Goal: Task Accomplishment & Management: Complete application form

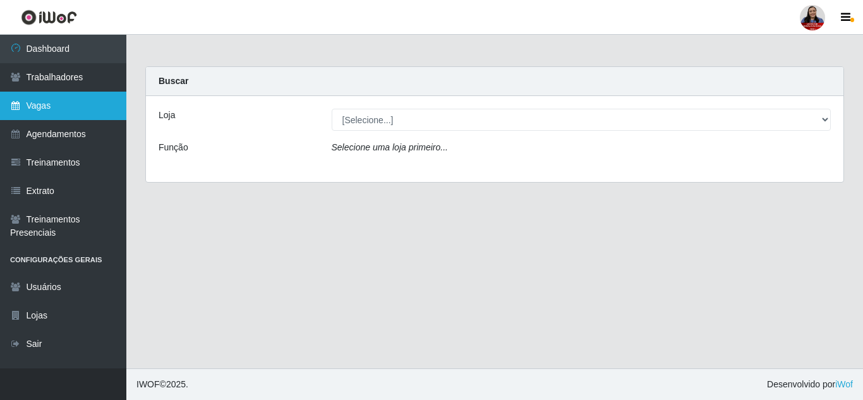
click at [18, 103] on icon at bounding box center [15, 105] width 11 height 9
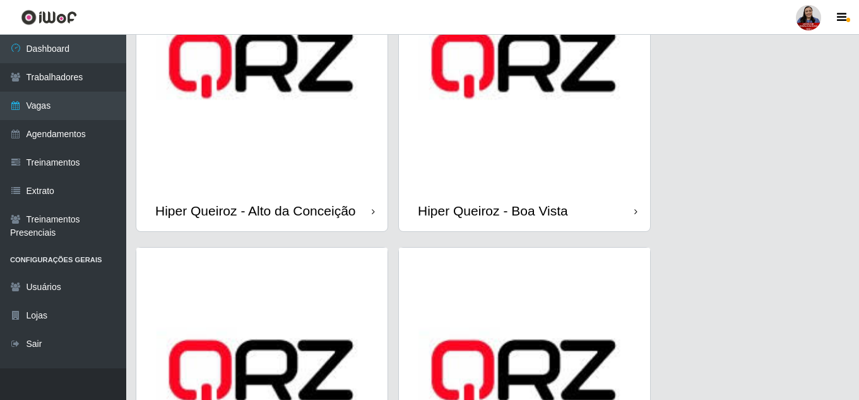
scroll to position [189, 0]
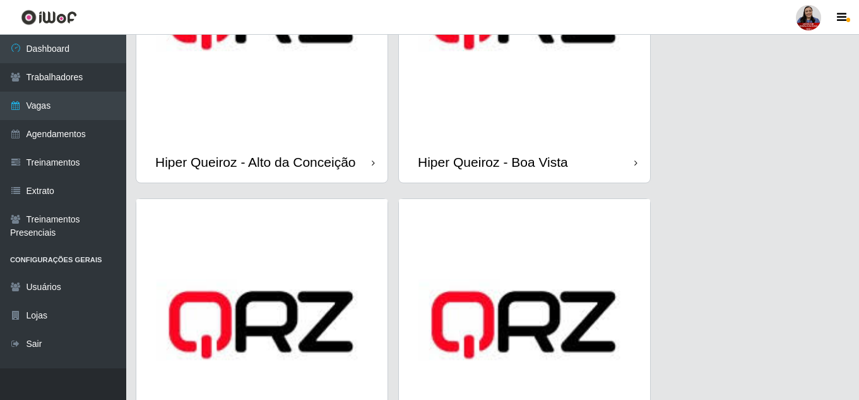
click at [289, 135] on img at bounding box center [261, 15] width 251 height 251
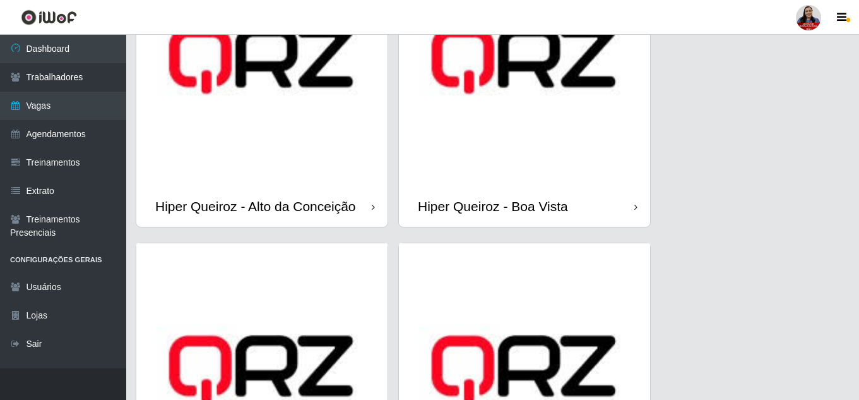
scroll to position [189, 0]
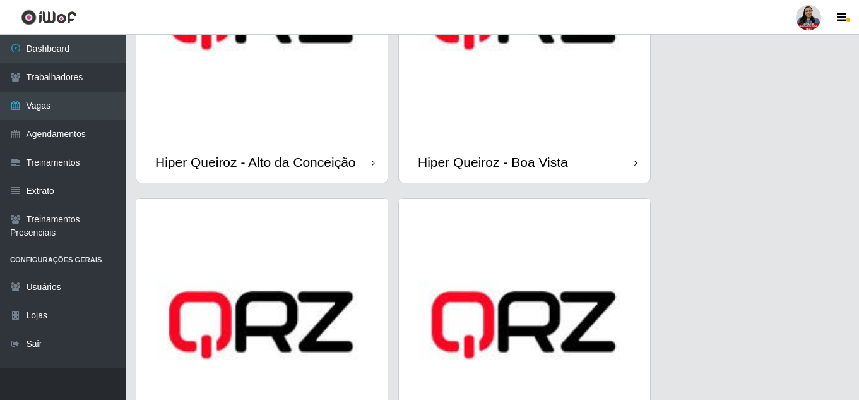
click at [560, 97] on img at bounding box center [524, 15] width 251 height 251
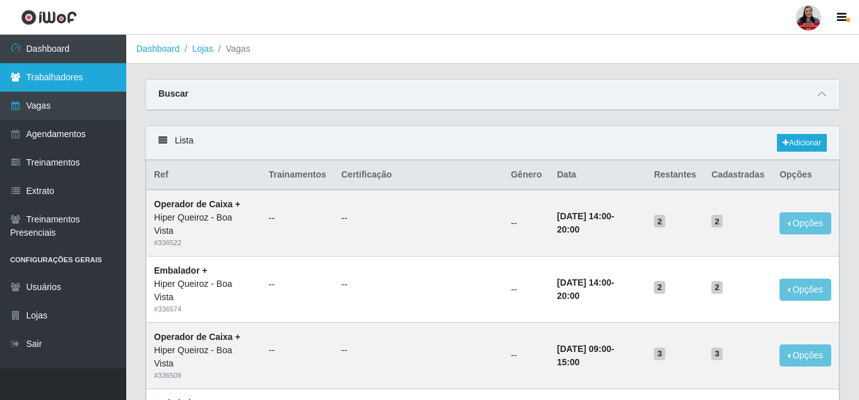
click at [73, 79] on link "Trabalhadores" at bounding box center [63, 77] width 126 height 28
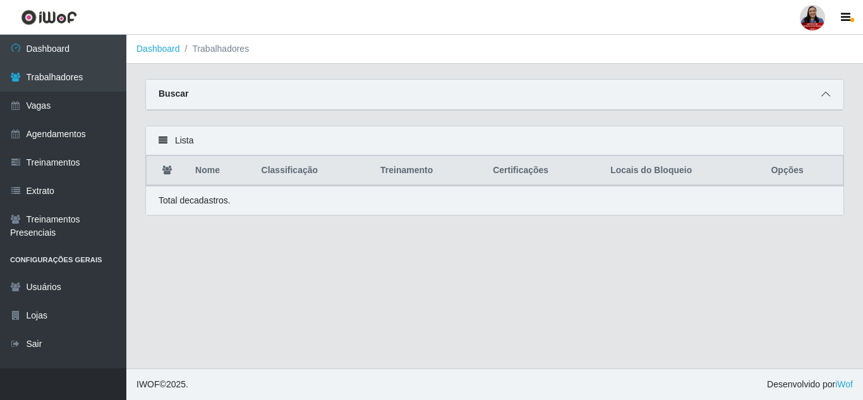
click at [823, 93] on icon at bounding box center [825, 94] width 9 height 9
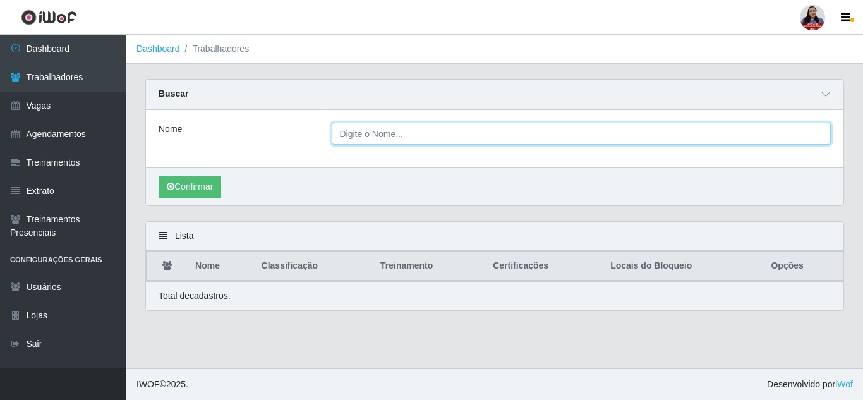
click at [474, 132] on input "Nome" at bounding box center [581, 134] width 499 height 22
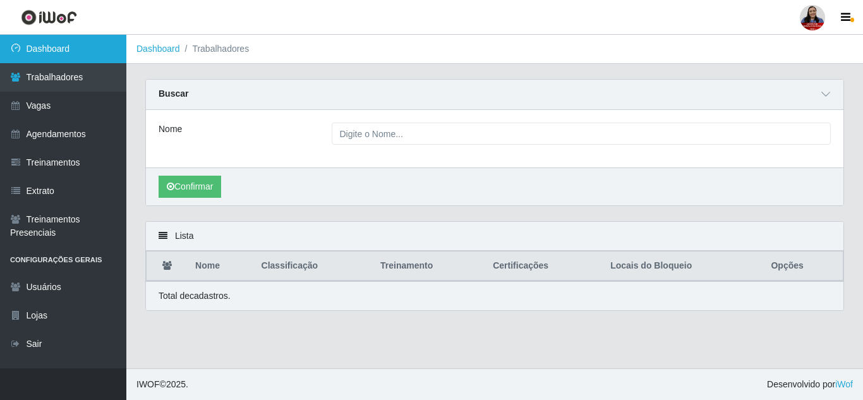
click at [55, 52] on link "Dashboard" at bounding box center [63, 49] width 126 height 28
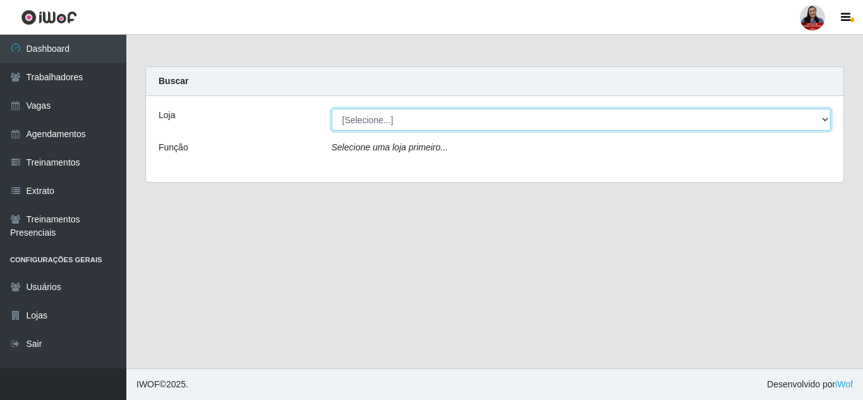
click at [491, 115] on select "[Selecione...] Hiper Queiroz - Alto da Conceição Hiper Queiroz - Boa Vista Hipe…" at bounding box center [581, 120] width 499 height 22
select select "514"
click at [332, 109] on select "[Selecione...] Hiper Queiroz - Alto da Conceição Hiper Queiroz - Boa Vista Hipe…" at bounding box center [581, 120] width 499 height 22
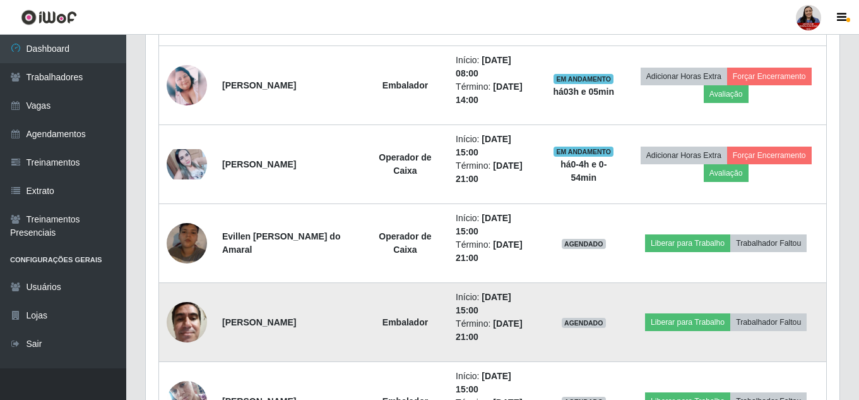
scroll to position [419, 0]
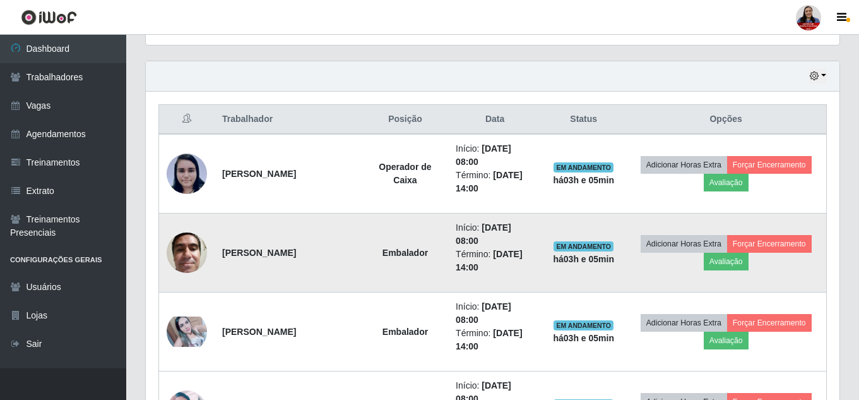
drag, startPoint x: 439, startPoint y: 267, endPoint x: 475, endPoint y: 267, distance: 35.4
click at [475, 267] on li "Término: 03/09/2025, 14:00" at bounding box center [495, 261] width 78 height 27
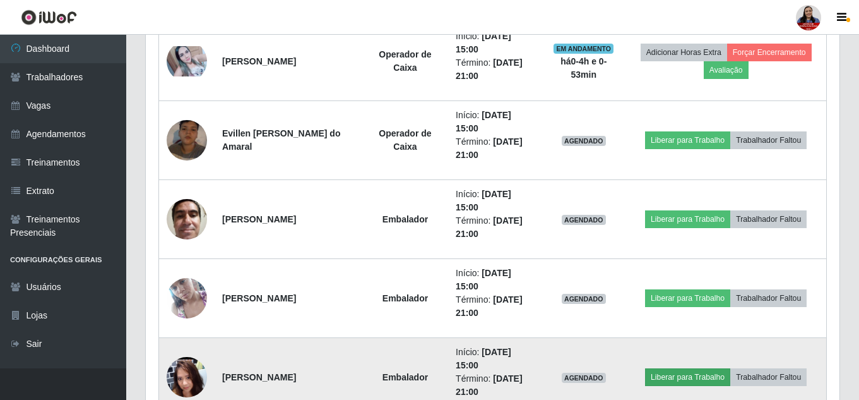
scroll to position [609, 0]
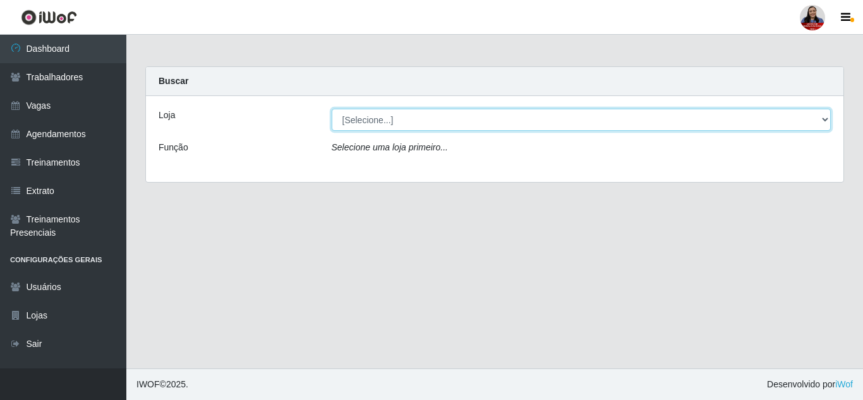
click at [560, 119] on select "[Selecione...] Hiper Queiroz - [GEOGRAPHIC_DATA] Hiper Queiroz - Boa Vista Hipe…" at bounding box center [581, 120] width 499 height 22
select select "514"
click at [332, 109] on select "[Selecione...] Hiper Queiroz - [GEOGRAPHIC_DATA] Hiper Queiroz - Boa Vista Hipe…" at bounding box center [581, 120] width 499 height 22
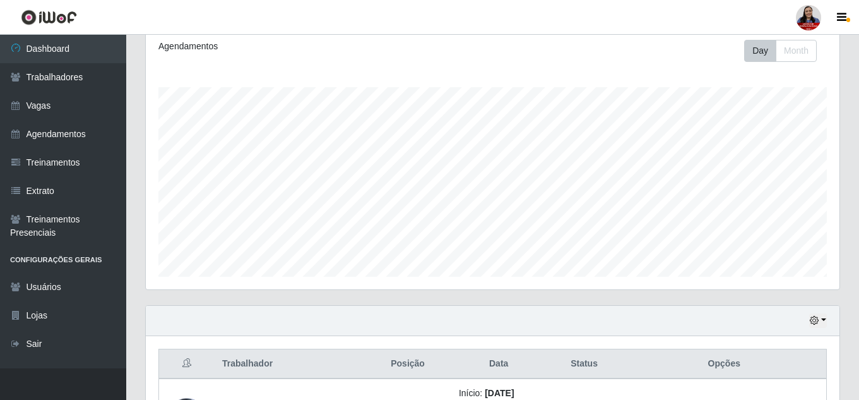
scroll to position [151, 0]
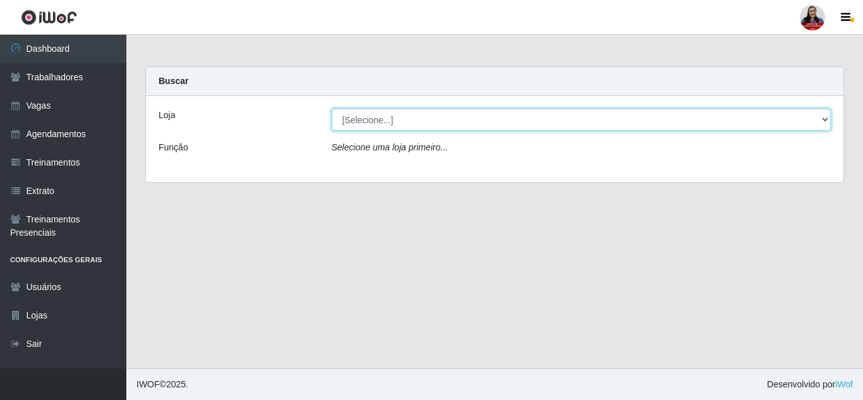
click at [465, 125] on select "[Selecione...] Hiper Queiroz - [GEOGRAPHIC_DATA] Hiper Queiroz - Boa Vista Hipe…" at bounding box center [581, 120] width 499 height 22
select select "514"
click at [332, 109] on select "[Selecione...] Hiper Queiroz - [GEOGRAPHIC_DATA] Hiper Queiroz - Boa Vista Hipe…" at bounding box center [581, 120] width 499 height 22
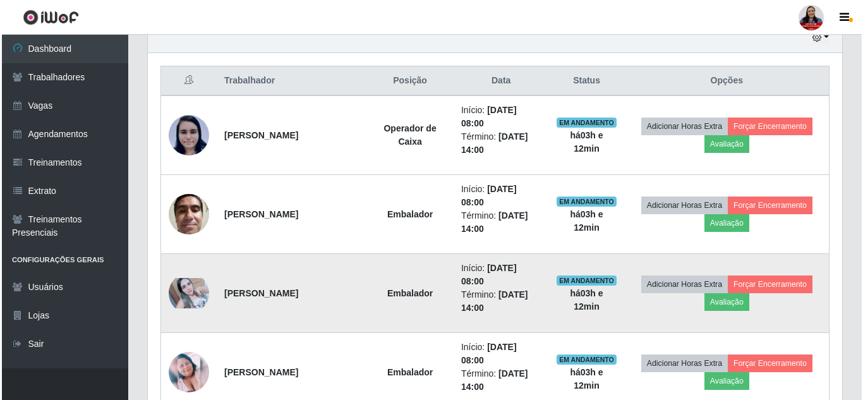
scroll to position [442, 0]
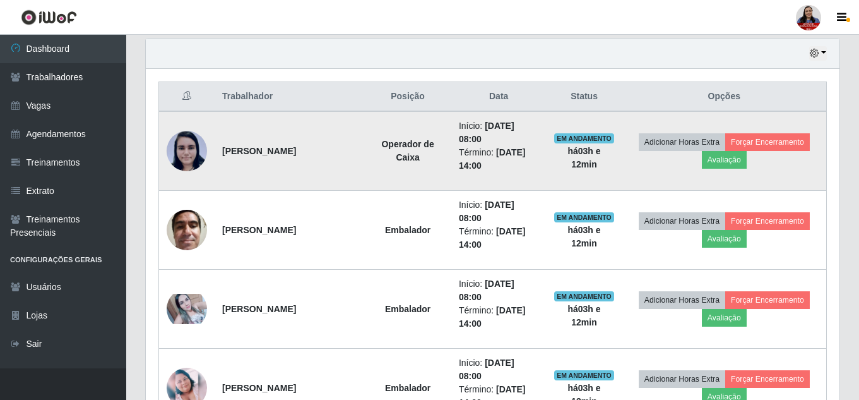
click at [198, 158] on img at bounding box center [187, 151] width 40 height 42
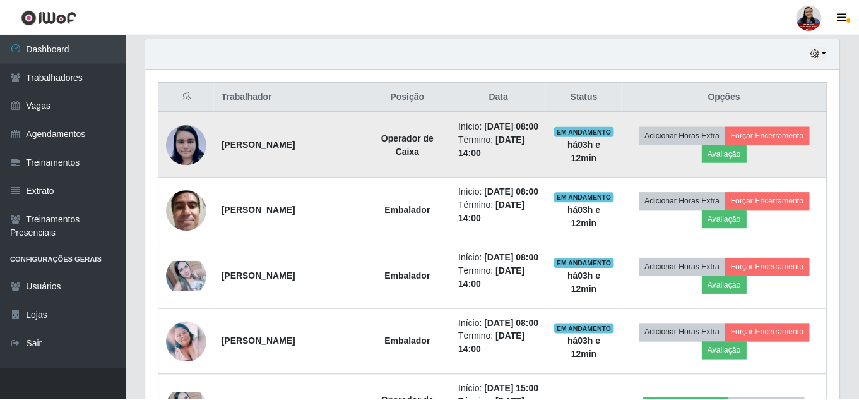
scroll to position [262, 688]
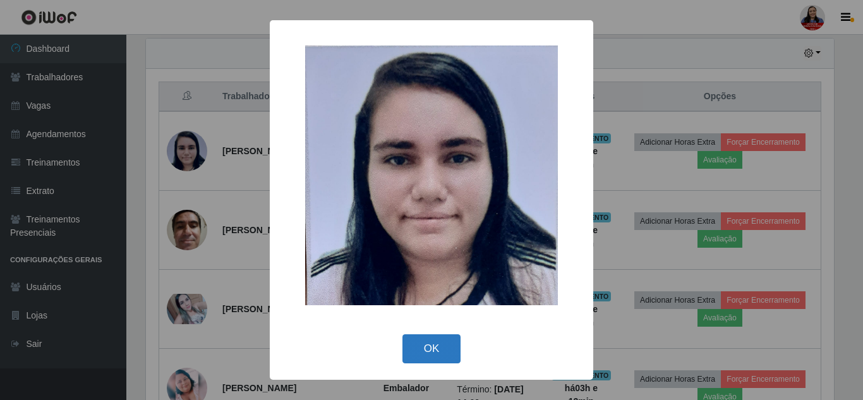
click at [436, 358] on button "OK" at bounding box center [431, 349] width 59 height 30
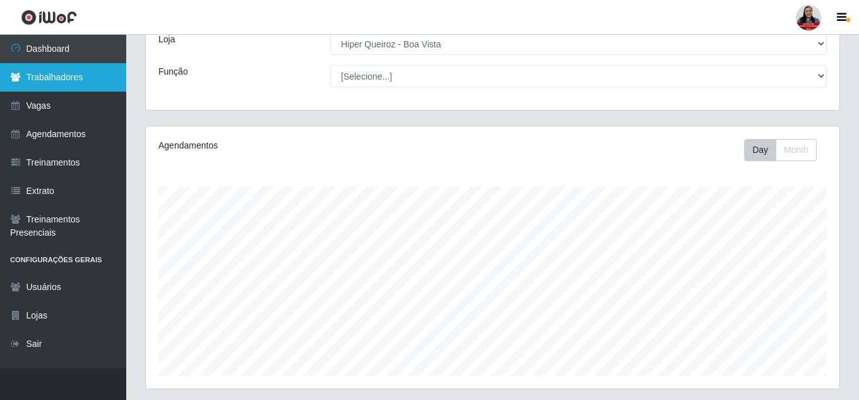
scroll to position [63, 0]
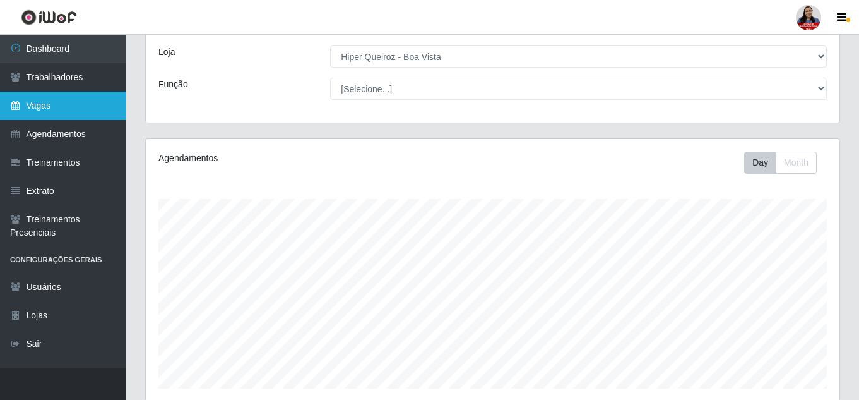
click at [53, 110] on link "Vagas" at bounding box center [63, 106] width 126 height 28
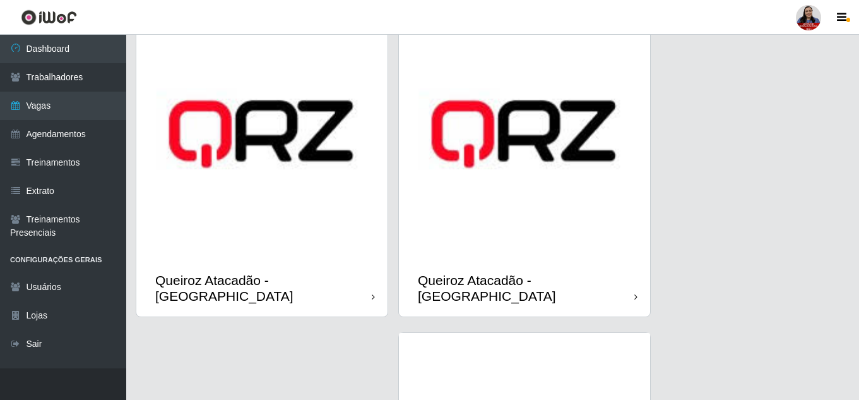
scroll to position [1326, 0]
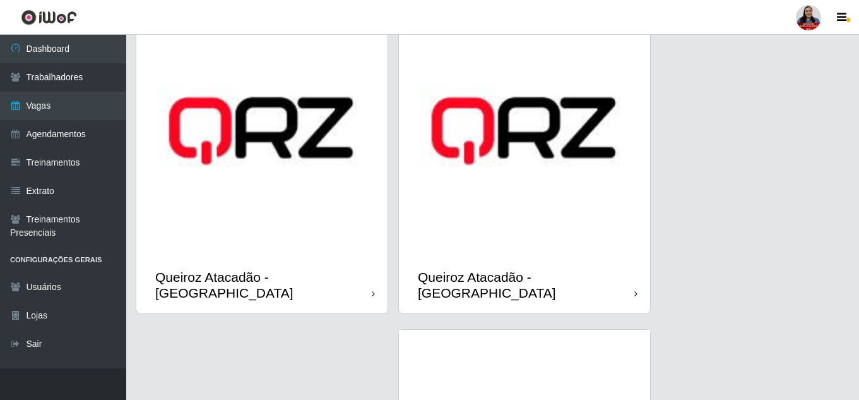
click at [539, 233] on img at bounding box center [524, 130] width 251 height 251
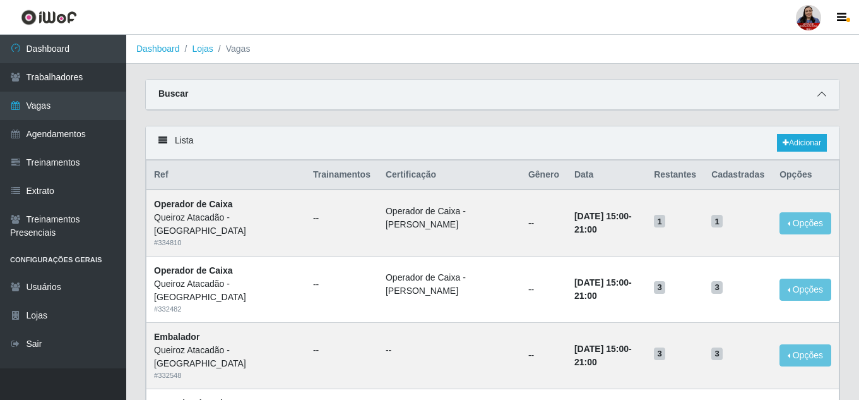
click at [822, 93] on icon at bounding box center [822, 94] width 9 height 9
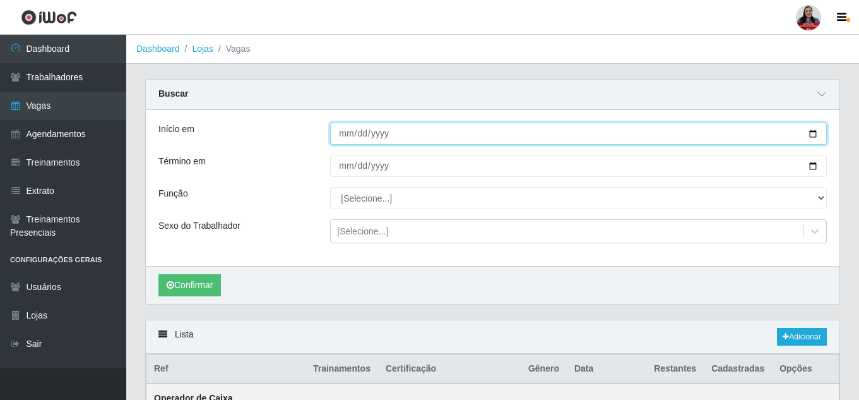
click at [811, 131] on input "Início em" at bounding box center [578, 134] width 497 height 22
type input "[DATE]"
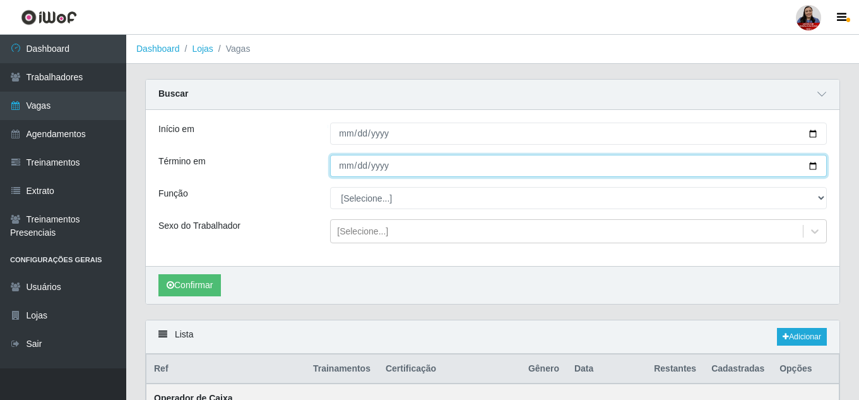
click at [811, 169] on input "Término em" at bounding box center [578, 166] width 497 height 22
type input "[DATE]"
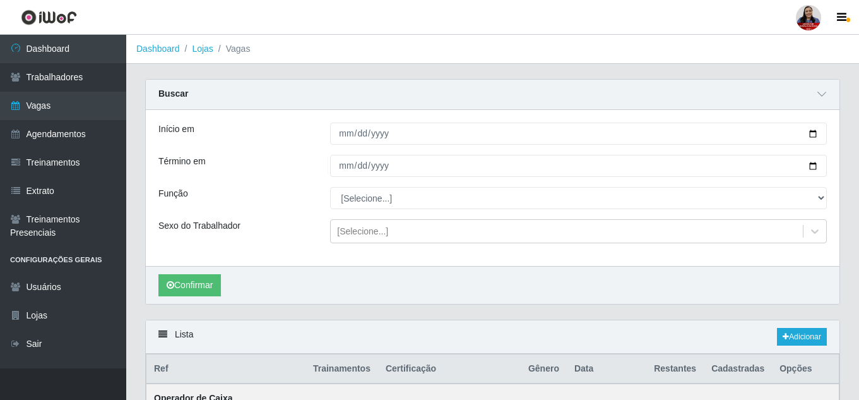
click at [494, 211] on div "Início em 2025-09-04 Término em 2025-09-04 Função [Selecione...] Embalador Emba…" at bounding box center [493, 188] width 694 height 156
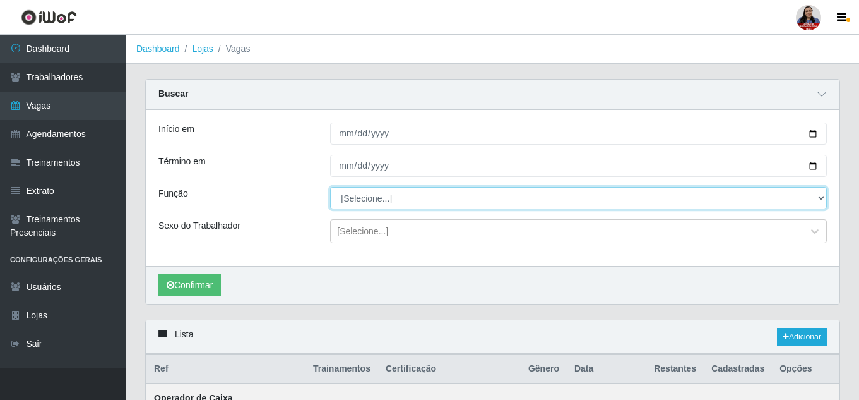
click at [493, 198] on select "[Selecione...] Embalador Embalador + Embalador ++ Operador de Caixa Operador de…" at bounding box center [578, 198] width 497 height 22
select select "1"
click at [330, 188] on select "[Selecione...] Embalador Embalador + Embalador ++ Operador de Caixa Operador de…" at bounding box center [578, 198] width 497 height 22
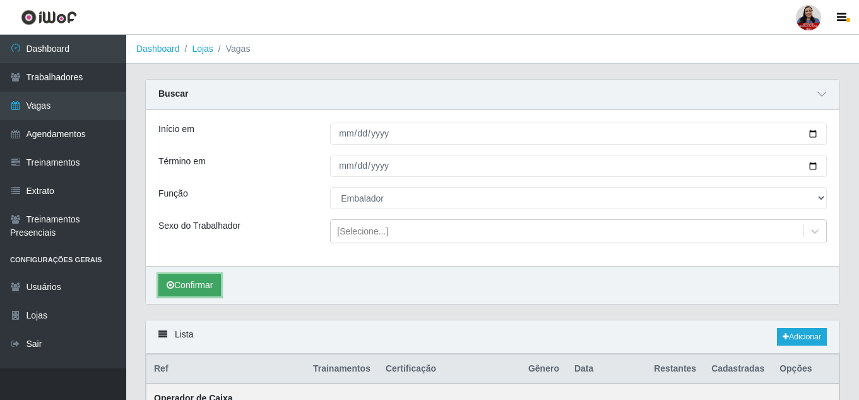
click at [198, 282] on button "Confirmar" at bounding box center [189, 285] width 63 height 22
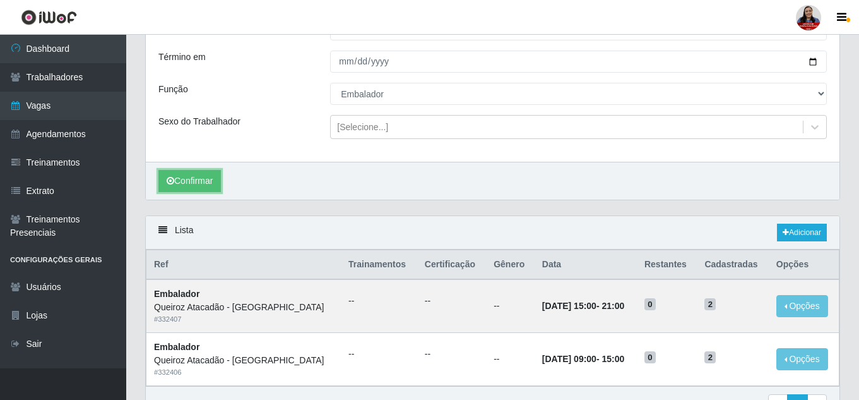
scroll to position [126, 0]
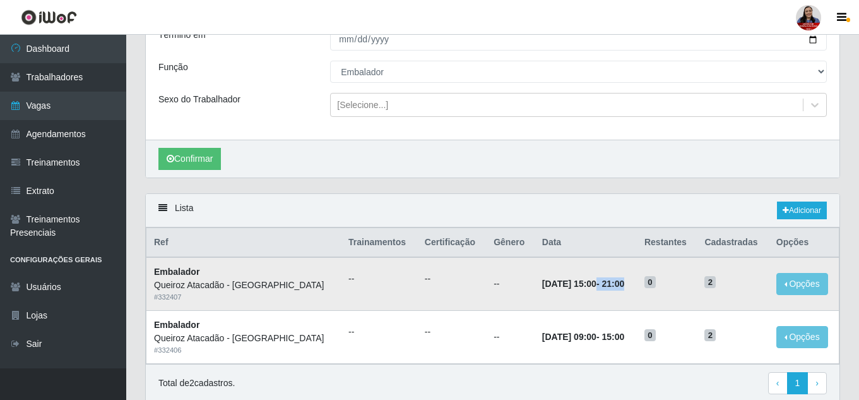
drag, startPoint x: 554, startPoint y: 285, endPoint x: 608, endPoint y: 287, distance: 54.3
click at [608, 287] on td "04/09/2025, 15:00 - 21:00" at bounding box center [586, 283] width 102 height 53
click at [606, 294] on td "04/09/2025, 15:00 - 21:00" at bounding box center [586, 283] width 102 height 53
click at [808, 215] on link "Adicionar" at bounding box center [802, 210] width 50 height 18
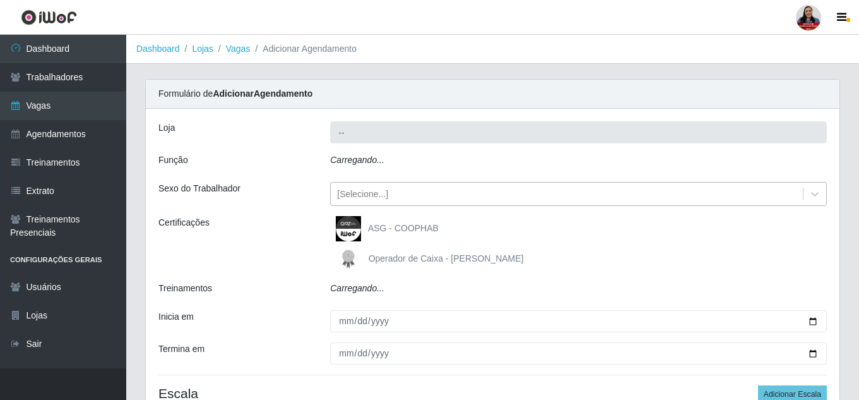
type input "Queiroz Atacadão - [GEOGRAPHIC_DATA]"
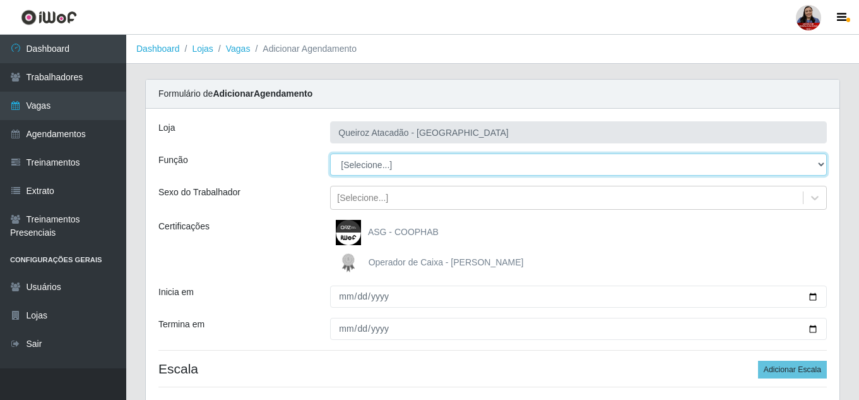
click at [441, 166] on select "[Selecione...] Embalador Embalador + Embalador ++ Operador de Caixa Operador de…" at bounding box center [578, 164] width 497 height 22
select select "71"
click at [330, 153] on select "[Selecione...] Embalador Embalador + Embalador ++ Operador de Caixa Operador de…" at bounding box center [578, 164] width 497 height 22
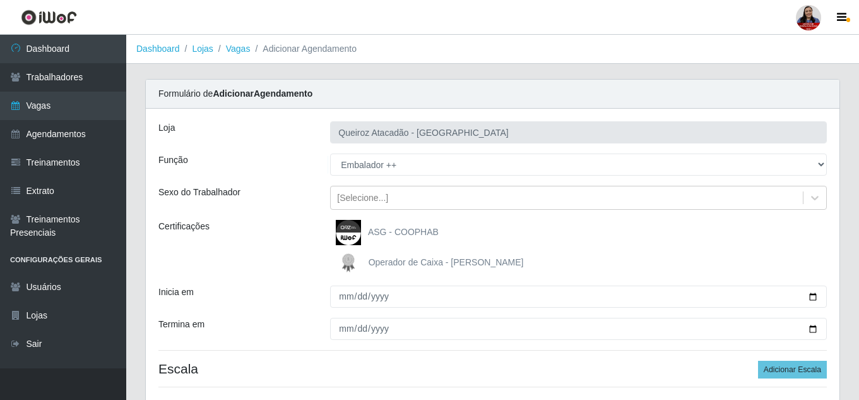
click at [304, 198] on div "Sexo do Trabalhador" at bounding box center [235, 198] width 172 height 24
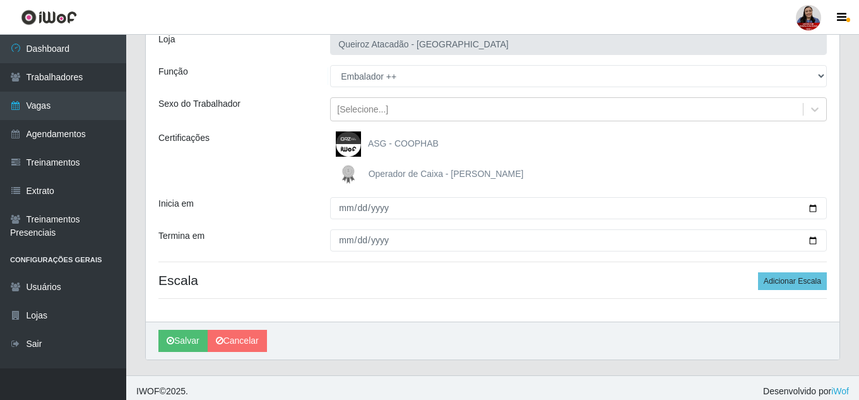
scroll to position [95, 0]
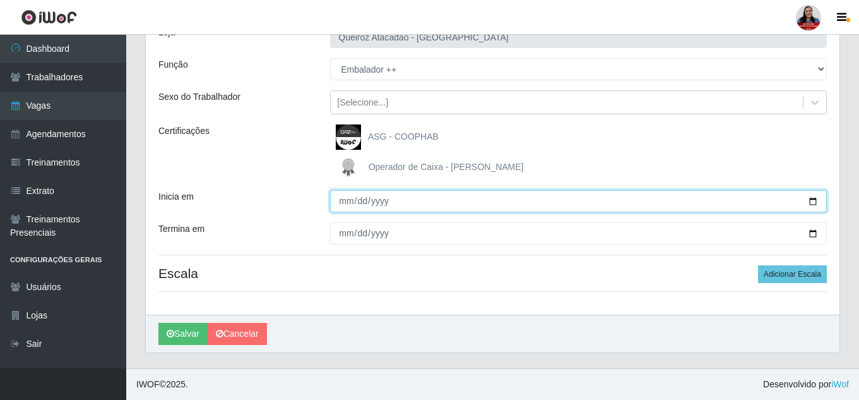
click at [812, 201] on input "Inicia em" at bounding box center [578, 201] width 497 height 22
type input "2025-09-03"
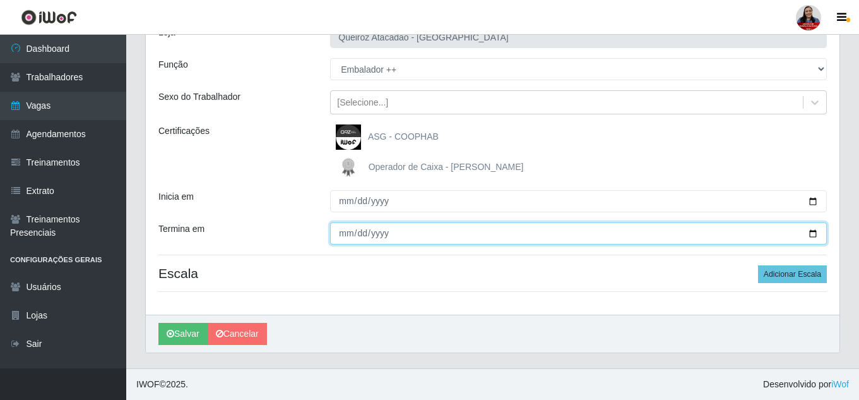
click at [811, 236] on input "Termina em" at bounding box center [578, 233] width 497 height 22
type input "2025-09-03"
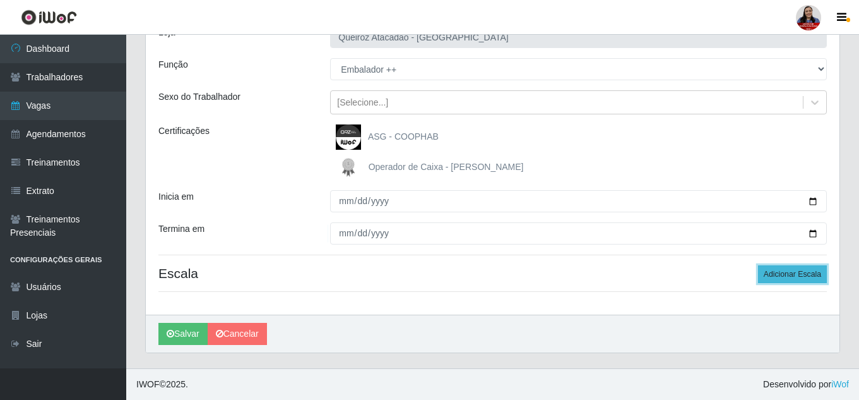
click at [798, 267] on button "Adicionar Escala" at bounding box center [792, 274] width 69 height 18
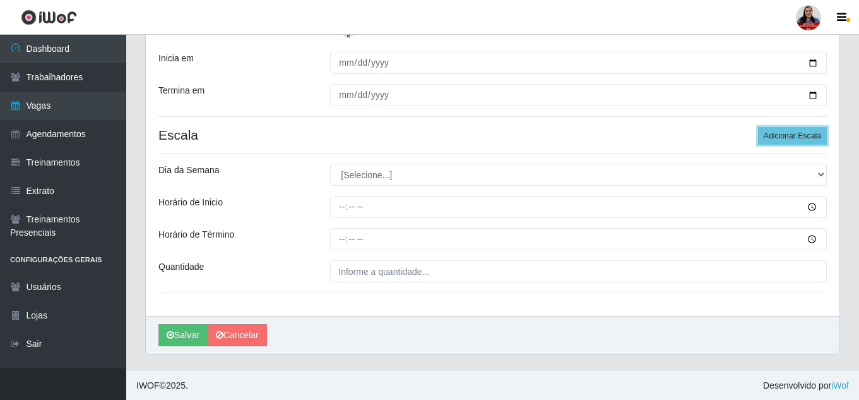
scroll to position [235, 0]
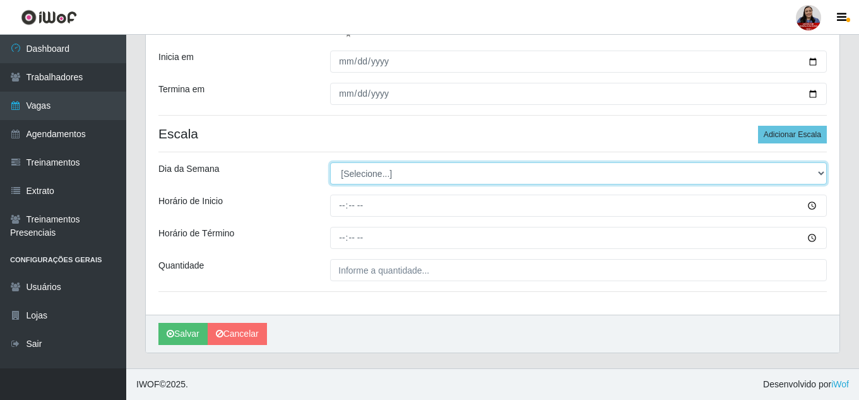
click at [424, 177] on select "[Selecione...] Segunda Terça Quarta Quinta Sexta Sábado Domingo" at bounding box center [578, 173] width 497 height 22
select select "3"
click at [330, 162] on select "[Selecione...] Segunda Terça Quarta Quinta Sexta Sábado Domingo" at bounding box center [578, 173] width 497 height 22
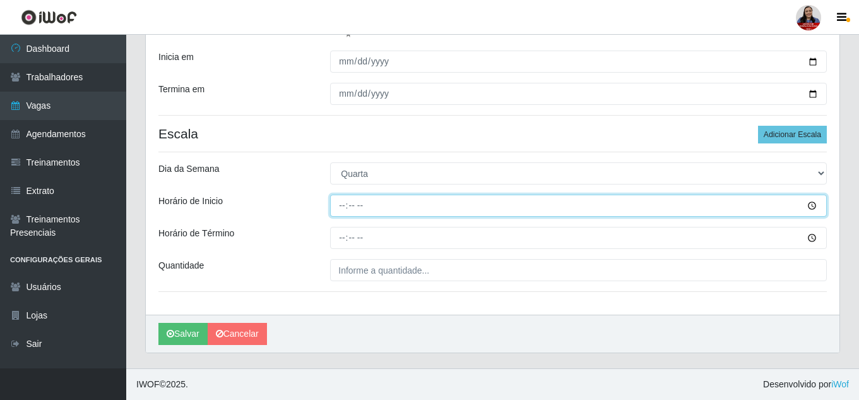
click at [340, 208] on input "Horário de Inicio" at bounding box center [578, 205] width 497 height 22
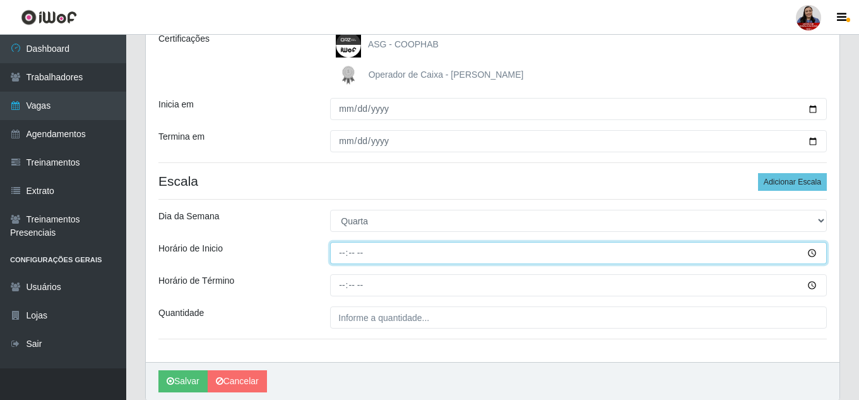
scroll to position [189, 0]
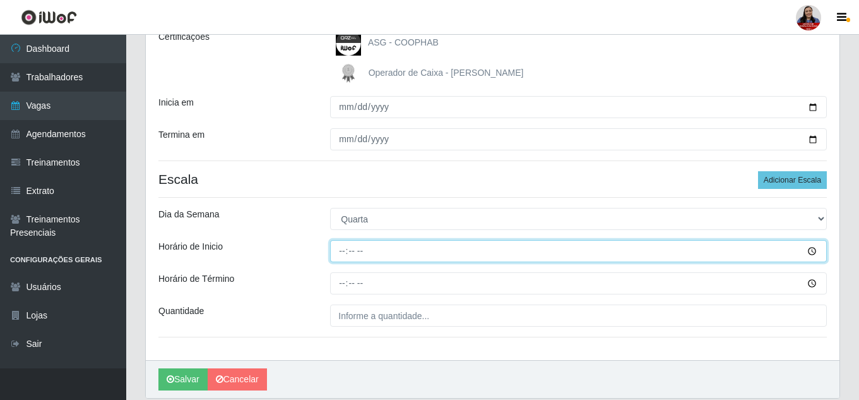
type input "15:00"
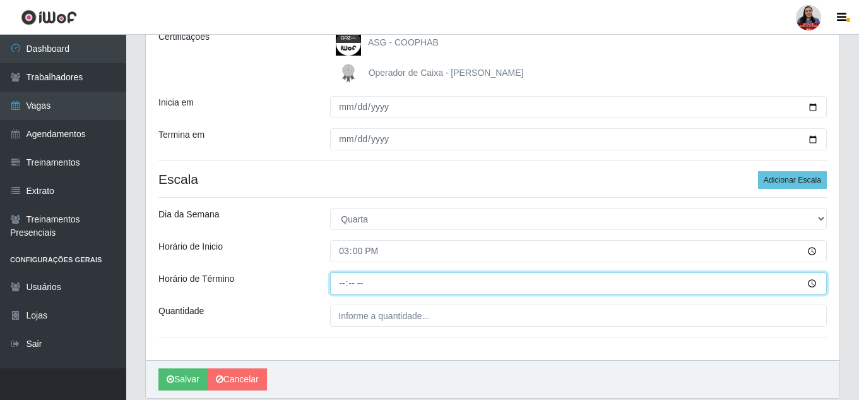
click at [345, 287] on input "Horário de Término" at bounding box center [578, 283] width 497 height 22
type input "21:00"
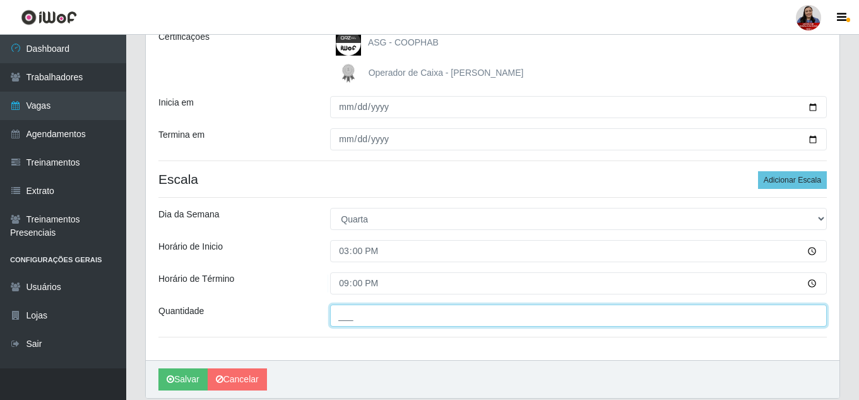
click at [342, 315] on input "___" at bounding box center [578, 315] width 497 height 22
type input "2__"
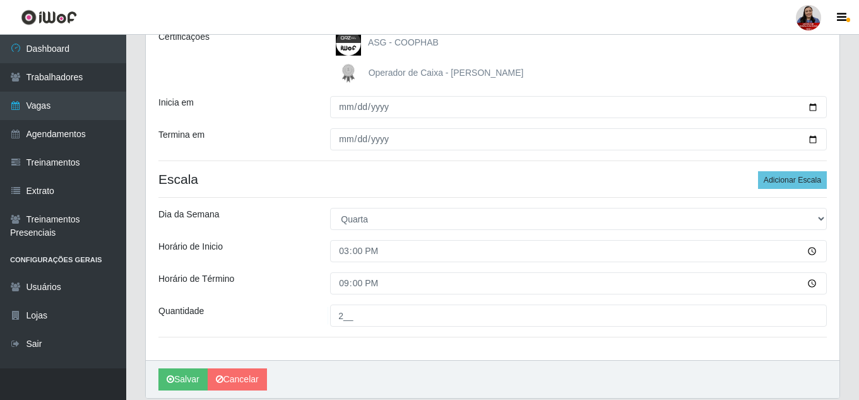
click at [431, 349] on div "Loja Queiroz Atacadão - Mossoró Função [Selecione...] Embalador Embalador + Emb…" at bounding box center [493, 139] width 694 height 441
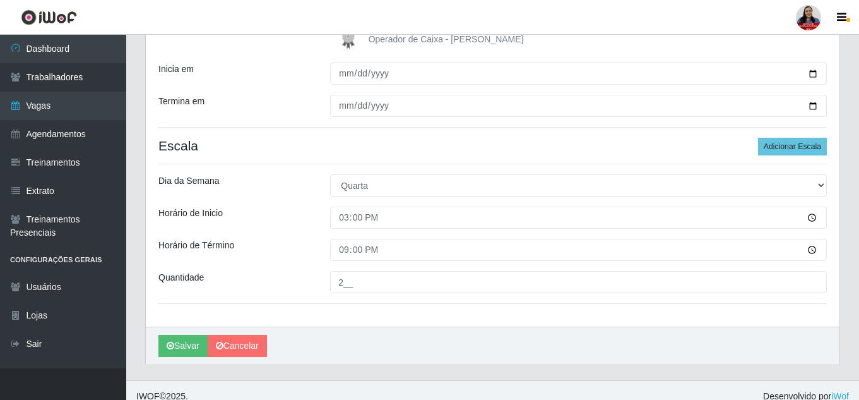
scroll to position [235, 0]
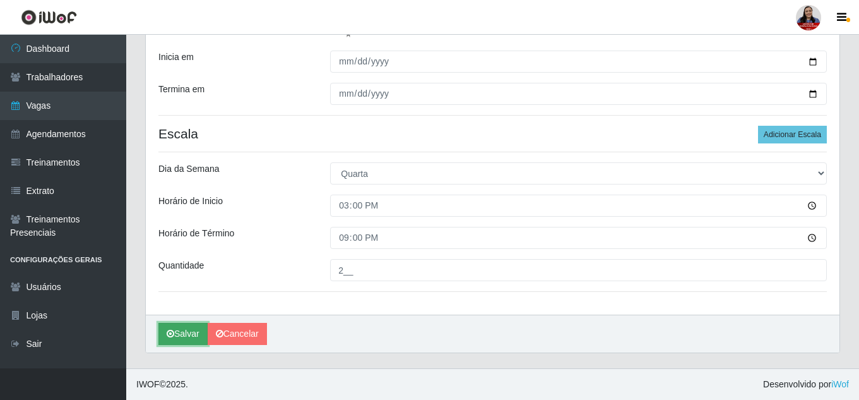
click at [188, 336] on button "Salvar" at bounding box center [182, 334] width 49 height 22
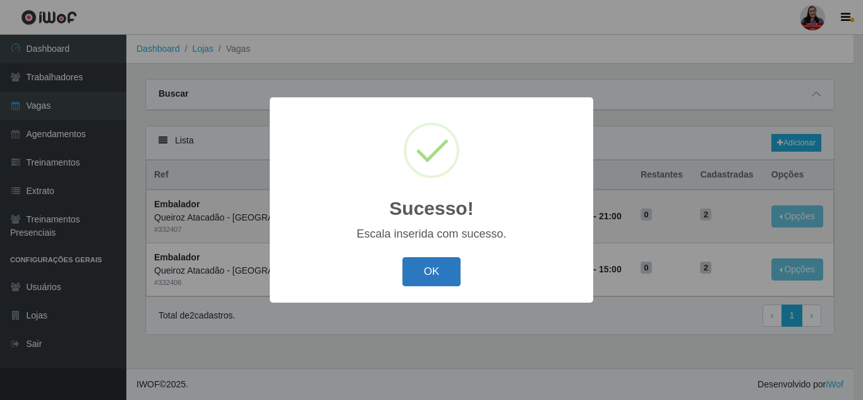
click at [427, 263] on button "OK" at bounding box center [431, 272] width 59 height 30
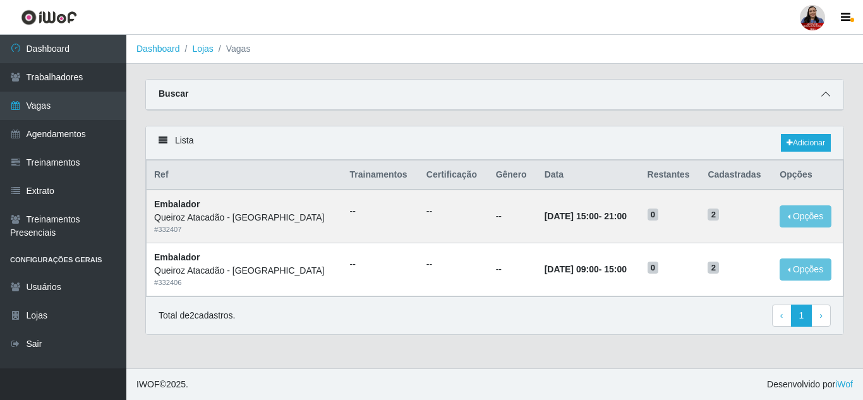
click at [822, 92] on icon at bounding box center [825, 94] width 9 height 9
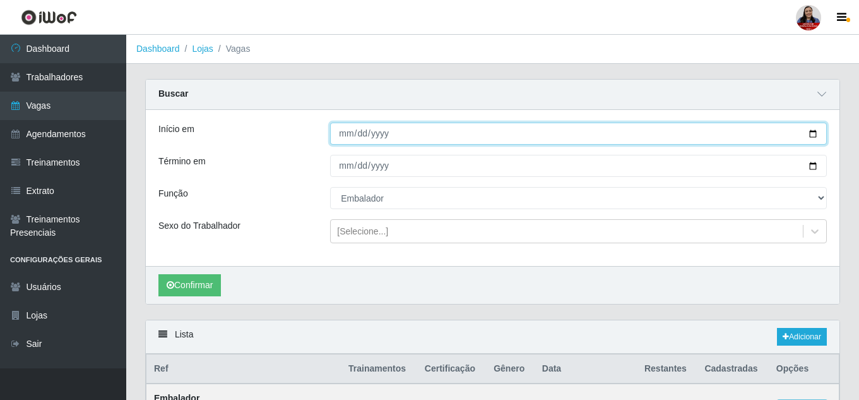
click at [811, 129] on input "2025-09-04" at bounding box center [578, 134] width 497 height 22
type input "2025-09-03"
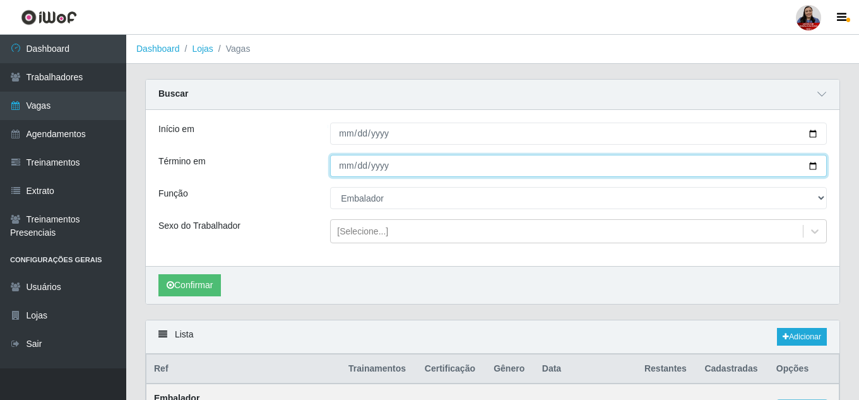
click at [816, 167] on input "2025-09-04" at bounding box center [578, 166] width 497 height 22
type input "2025-09-03"
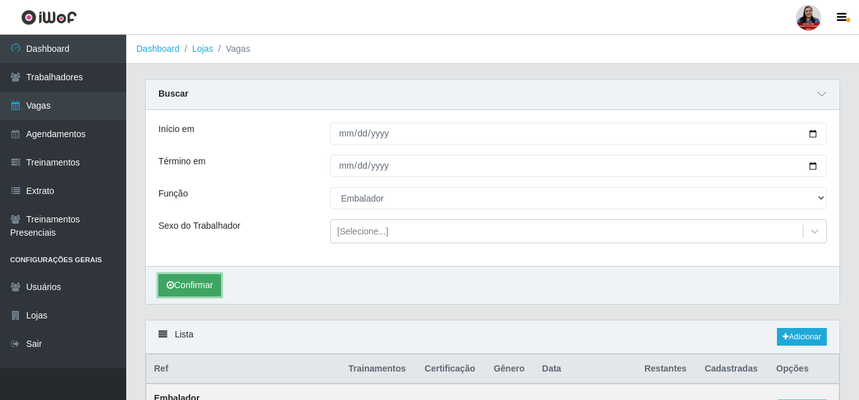
click at [200, 287] on button "Confirmar" at bounding box center [189, 285] width 63 height 22
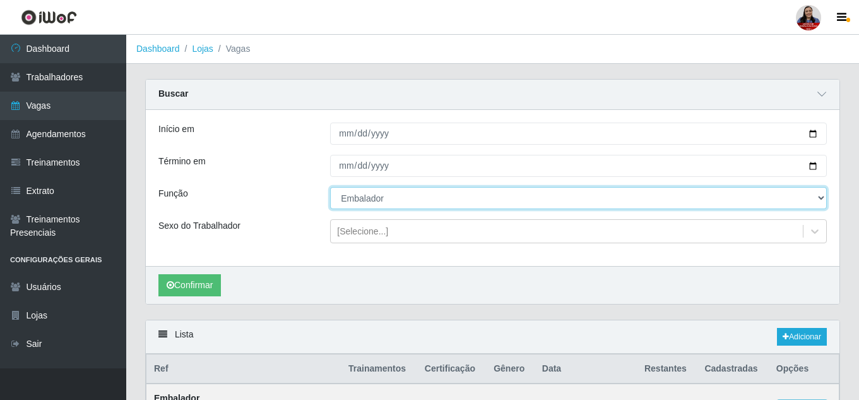
click at [604, 196] on select "[Selecione...] Embalador Embalador + Embalador ++ Operador de Caixa Operador de…" at bounding box center [578, 198] width 497 height 22
click at [330, 188] on select "[Selecione...] Embalador Embalador + Embalador ++ Operador de Caixa Operador de…" at bounding box center [578, 198] width 497 height 22
drag, startPoint x: 461, startPoint y: 198, endPoint x: 461, endPoint y: 205, distance: 6.9
click at [461, 198] on select "[Selecione...] Embalador Embalador + Embalador ++ Operador de Caixa Operador de…" at bounding box center [578, 198] width 497 height 22
select select "71"
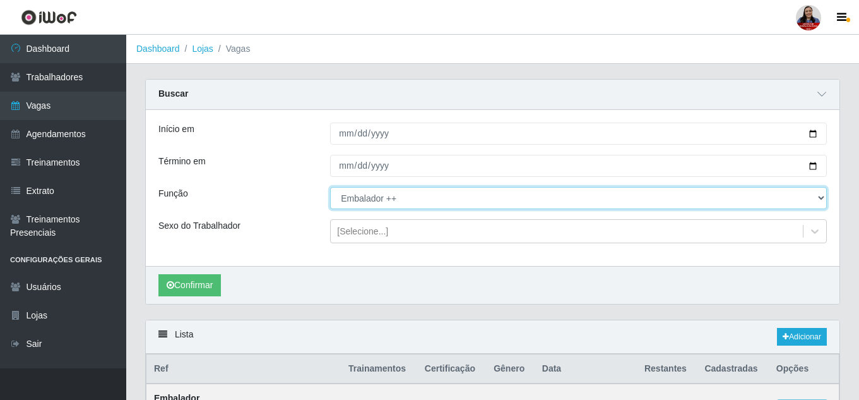
click at [330, 188] on select "[Selecione...] Embalador Embalador + Embalador ++ Operador de Caixa Operador de…" at bounding box center [578, 198] width 497 height 22
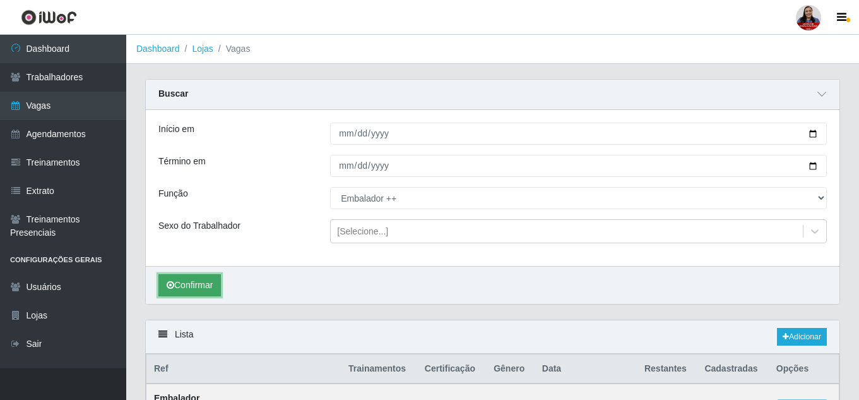
click at [212, 285] on button "Confirmar" at bounding box center [189, 285] width 63 height 22
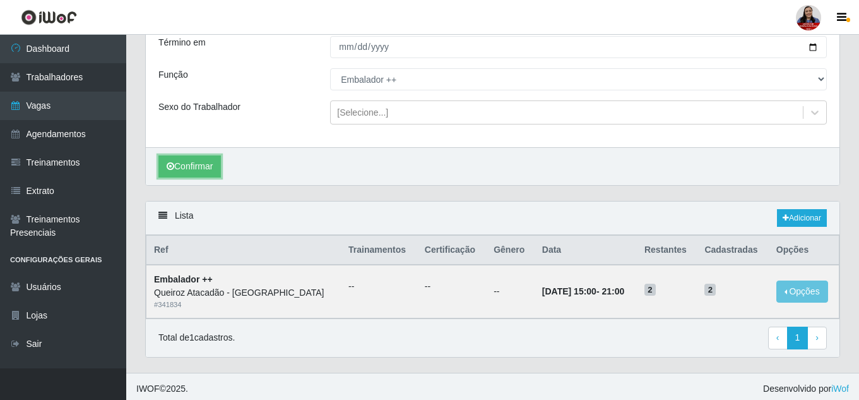
scroll to position [124, 0]
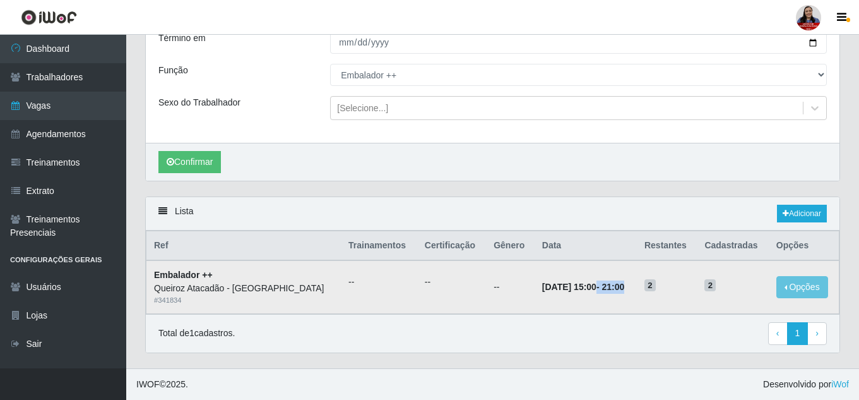
drag, startPoint x: 554, startPoint y: 287, endPoint x: 611, endPoint y: 287, distance: 57.5
click at [611, 287] on td "03/09/2025, 15:00 - 21:00" at bounding box center [586, 286] width 102 height 53
click at [613, 304] on td "03/09/2025, 15:00 - 21:00" at bounding box center [586, 286] width 102 height 53
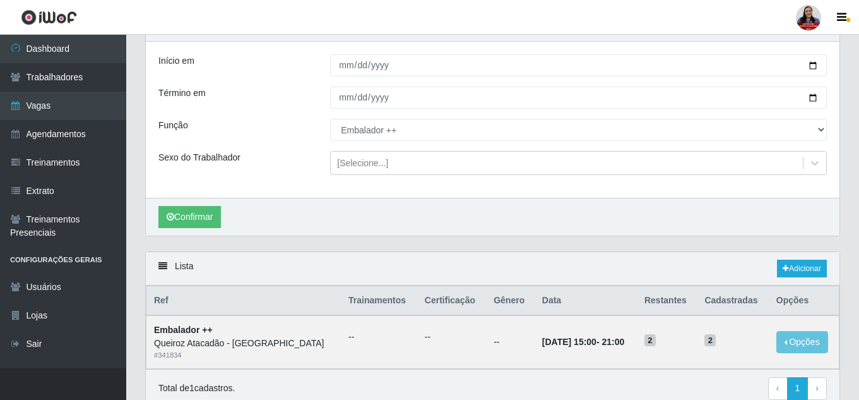
scroll to position [0, 0]
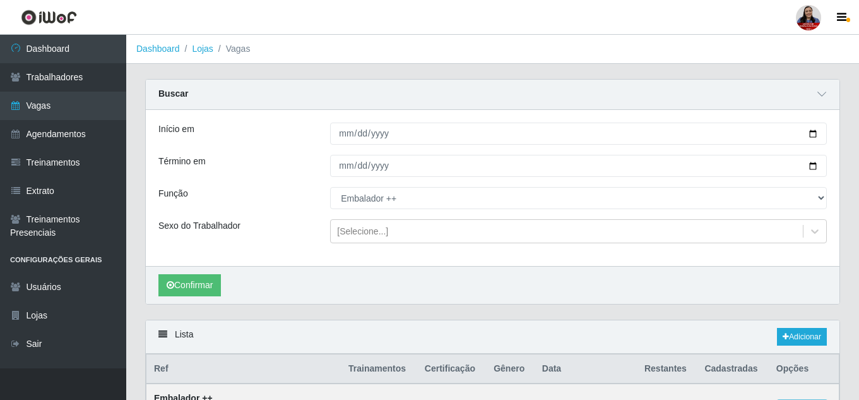
click at [542, 83] on div "Buscar" at bounding box center [493, 95] width 694 height 30
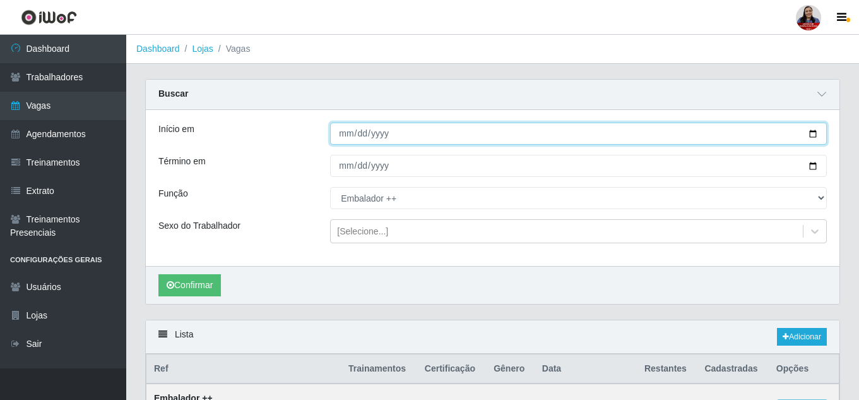
click at [810, 134] on input "2025-09-03" at bounding box center [578, 134] width 497 height 22
type input "2025-09-04"
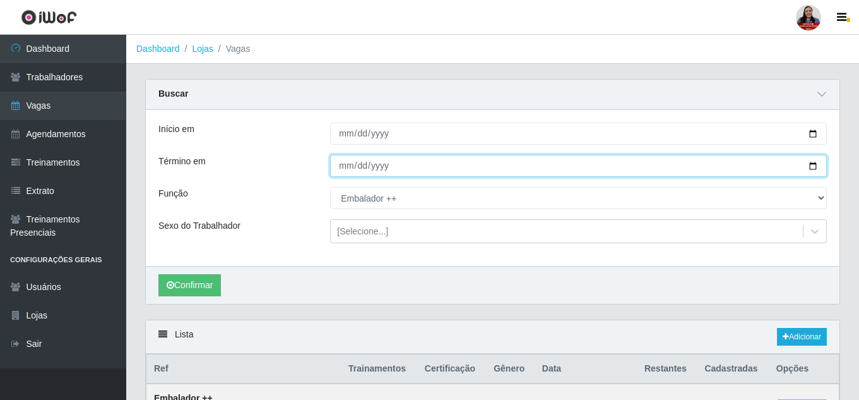
click at [816, 169] on input "2025-09-03" at bounding box center [578, 166] width 497 height 22
type input "2025-09-04"
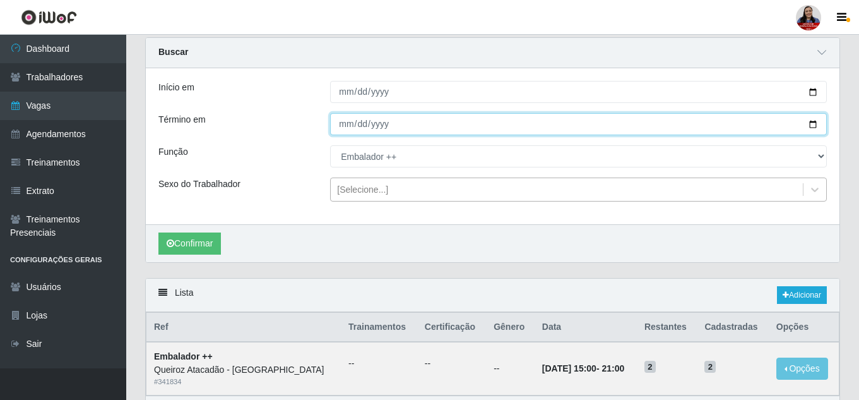
scroll to position [63, 0]
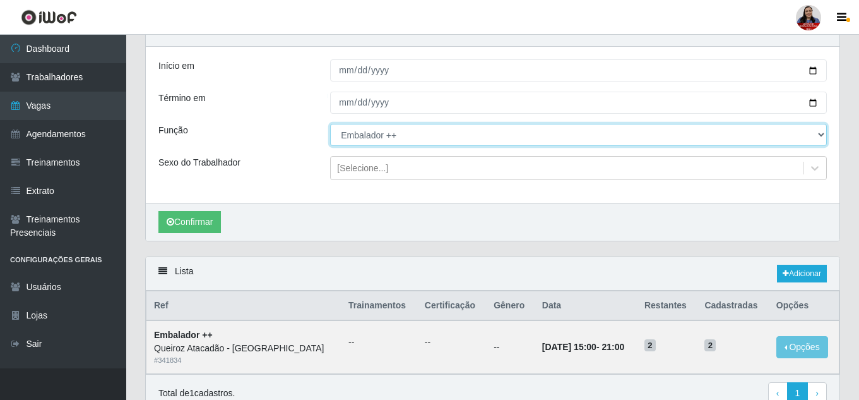
click at [415, 133] on select "[Selecione...] Embalador Embalador + Embalador ++ Operador de Caixa Operador de…" at bounding box center [578, 135] width 497 height 22
select select "1"
click at [330, 124] on select "[Selecione...] Embalador Embalador + Embalador ++ Operador de Caixa Operador de…" at bounding box center [578, 135] width 497 height 22
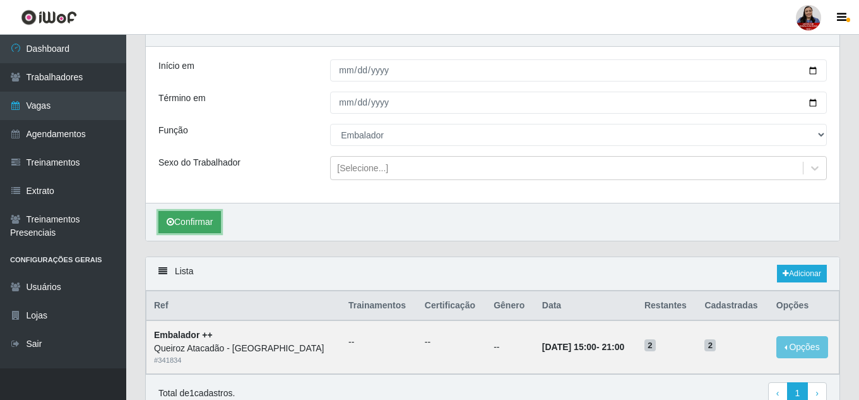
click at [209, 226] on button "Confirmar" at bounding box center [189, 222] width 63 height 22
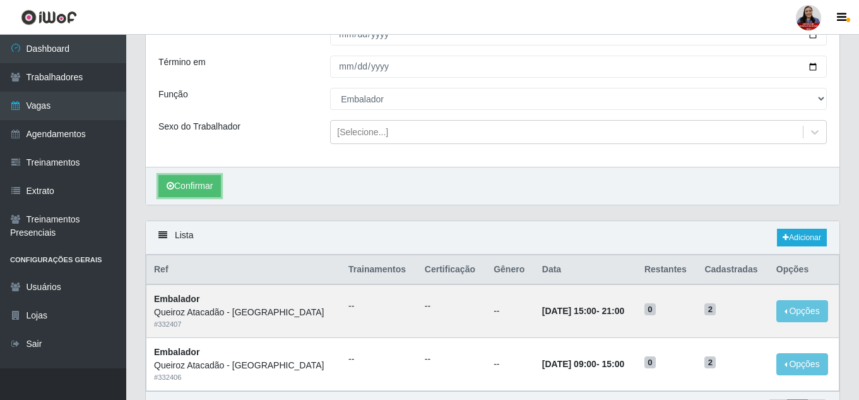
scroll to position [176, 0]
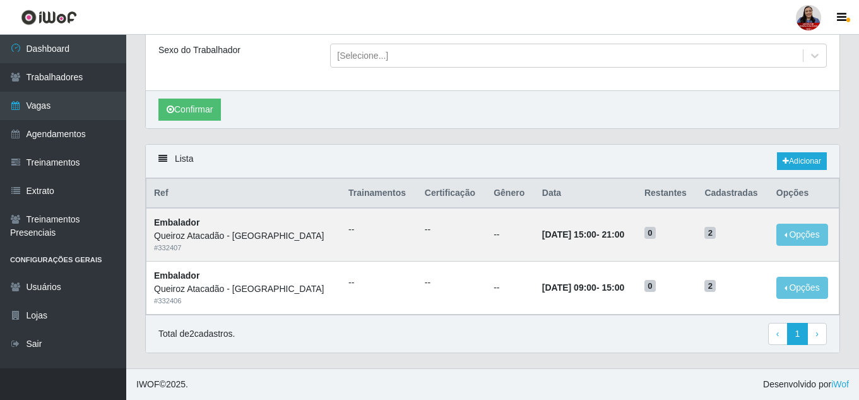
click at [423, 116] on div "Confirmar" at bounding box center [493, 109] width 694 height 38
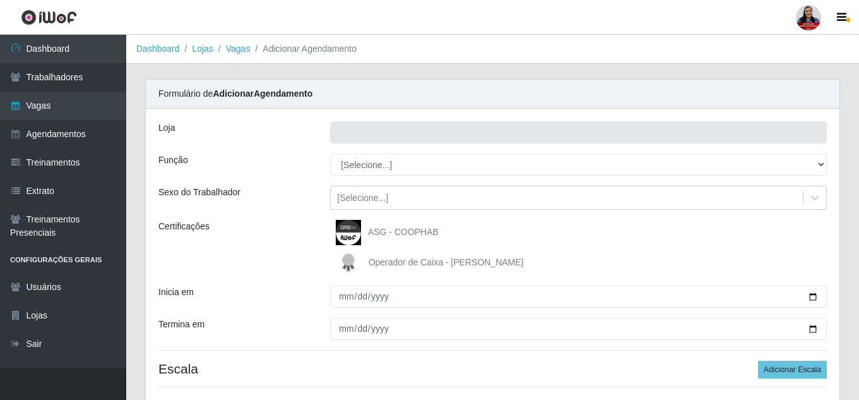
type input "Queiroz Atacadão - [GEOGRAPHIC_DATA]"
click at [201, 50] on link "Lojas" at bounding box center [202, 49] width 21 height 10
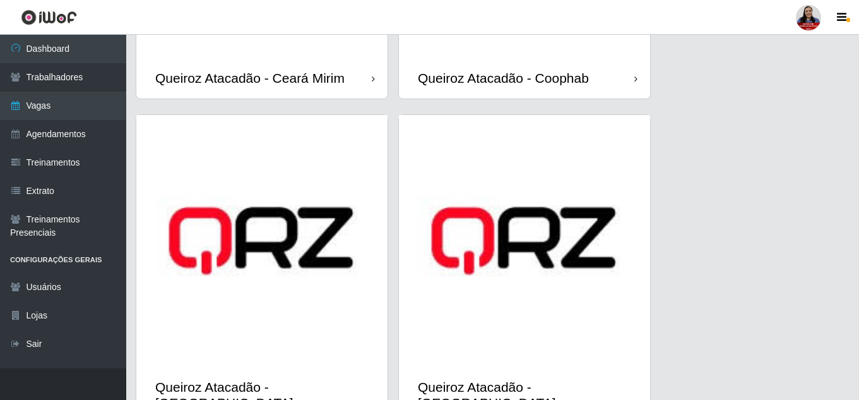
scroll to position [1263, 0]
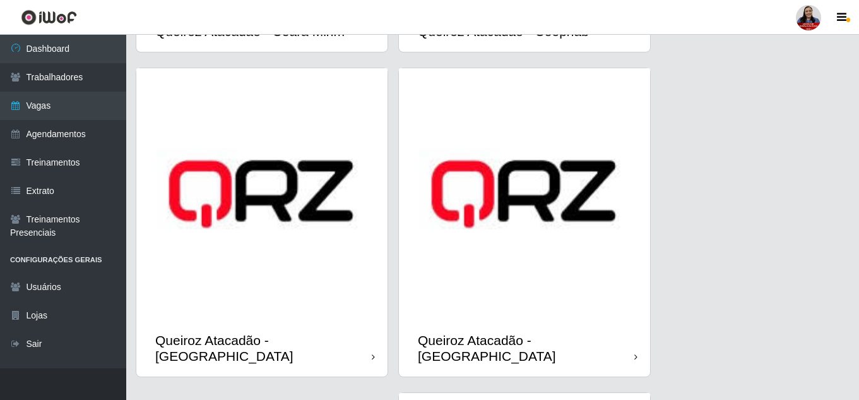
click at [542, 284] on img at bounding box center [524, 193] width 251 height 251
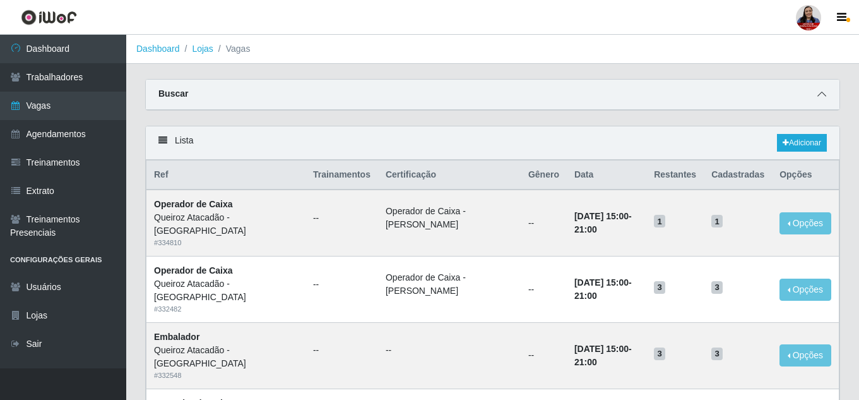
click at [824, 93] on icon at bounding box center [822, 94] width 9 height 9
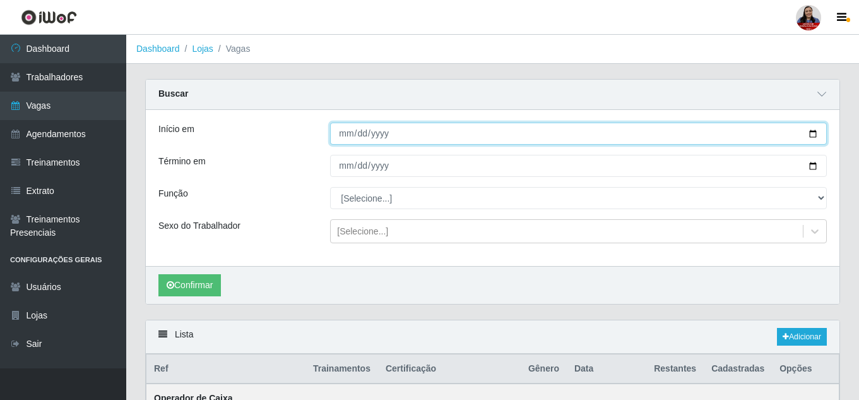
click at [818, 133] on input "Início em" at bounding box center [578, 134] width 497 height 22
type input "2025-09-03"
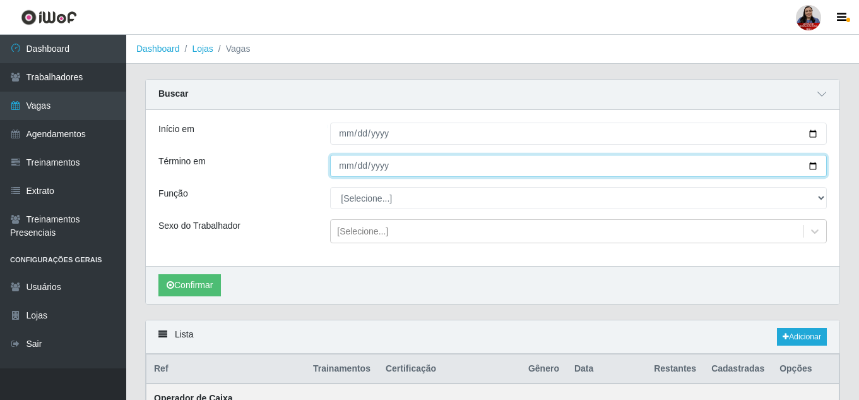
click at [815, 164] on input "Término em" at bounding box center [578, 166] width 497 height 22
type input "2025-09-03"
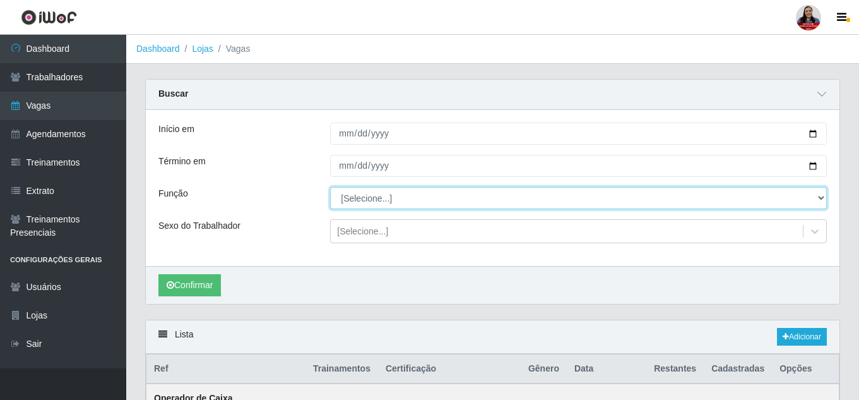
click at [361, 200] on select "[Selecione...] Embalador Embalador + Embalador ++ Operador de Caixa Operador de…" at bounding box center [578, 198] width 497 height 22
select select "1"
click at [330, 188] on select "[Selecione...] Embalador Embalador + Embalador ++ Operador de Caixa Operador de…" at bounding box center [578, 198] width 497 height 22
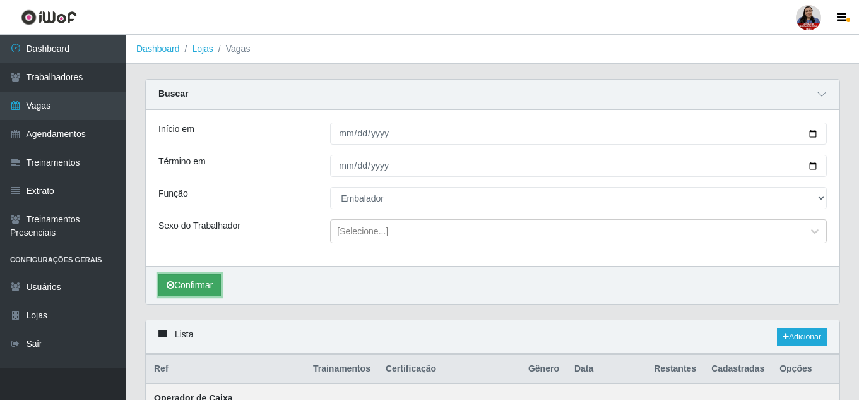
click at [178, 290] on button "Confirmar" at bounding box center [189, 285] width 63 height 22
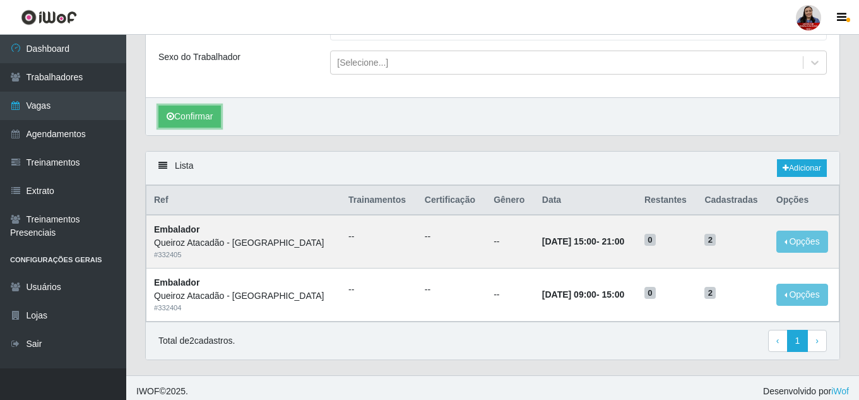
scroll to position [176, 0]
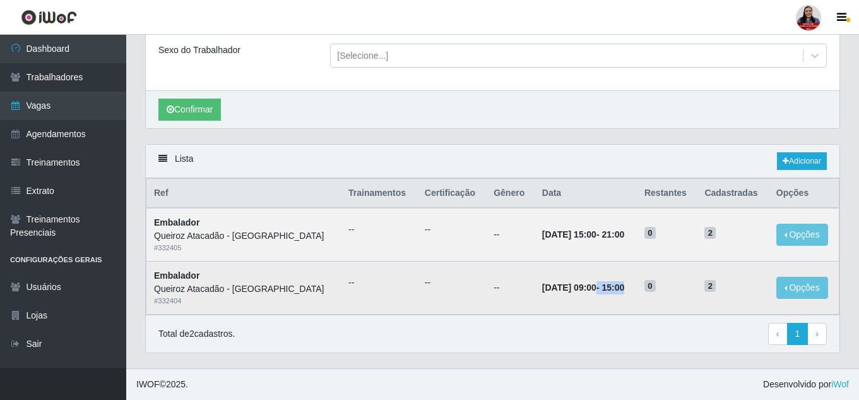
drag, startPoint x: 553, startPoint y: 285, endPoint x: 618, endPoint y: 285, distance: 64.4
click at [618, 285] on td "03/09/2025, 09:00 - 15:00" at bounding box center [586, 287] width 102 height 53
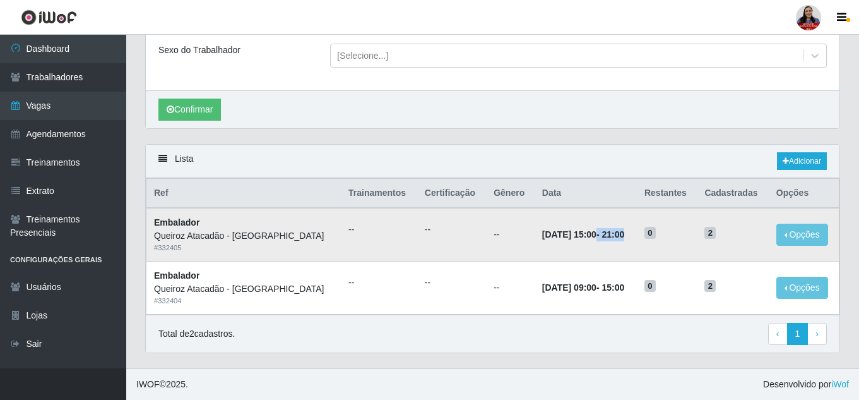
drag, startPoint x: 554, startPoint y: 234, endPoint x: 609, endPoint y: 234, distance: 54.3
click at [609, 234] on td "03/09/2025, 15:00 - 21:00" at bounding box center [586, 234] width 102 height 53
click at [606, 253] on td "03/09/2025, 15:00 - 21:00" at bounding box center [586, 234] width 102 height 53
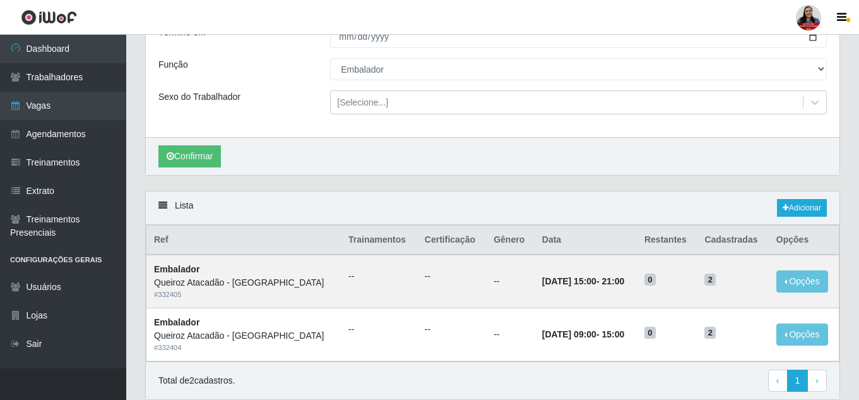
scroll to position [0, 0]
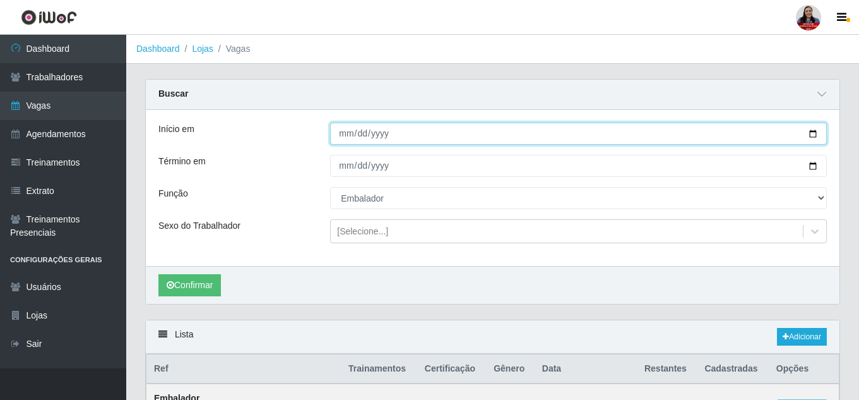
click at [811, 133] on input "[DATE]" at bounding box center [578, 134] width 497 height 22
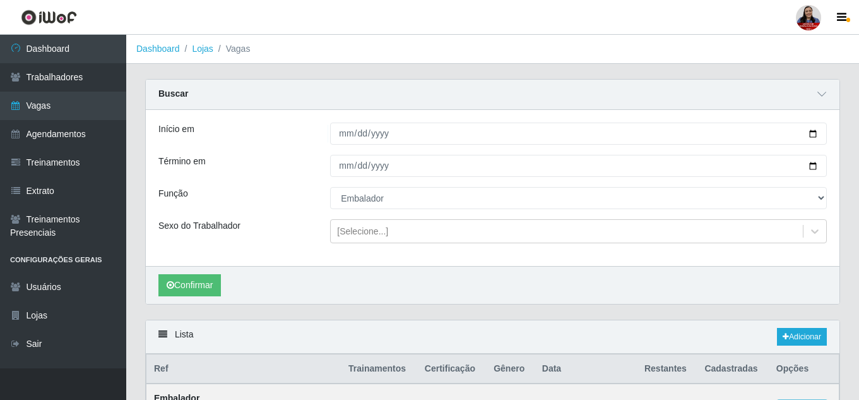
click at [712, 301] on div "Confirmar" at bounding box center [493, 285] width 694 height 38
click at [783, 337] on icon at bounding box center [786, 337] width 6 height 8
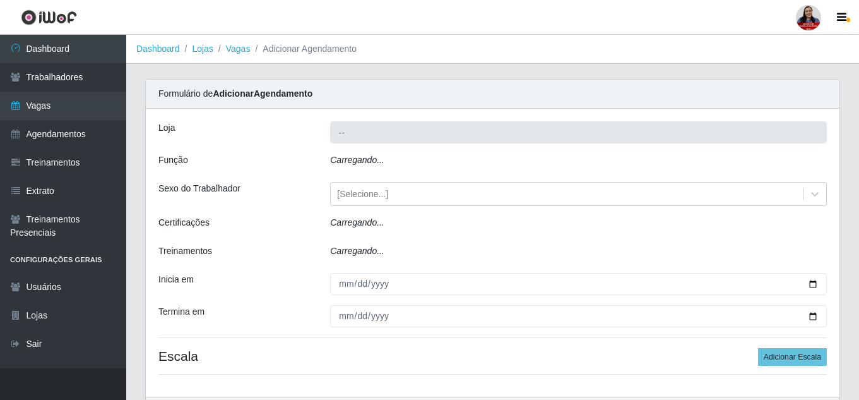
type input "Queiroz Atacadão - [GEOGRAPHIC_DATA]"
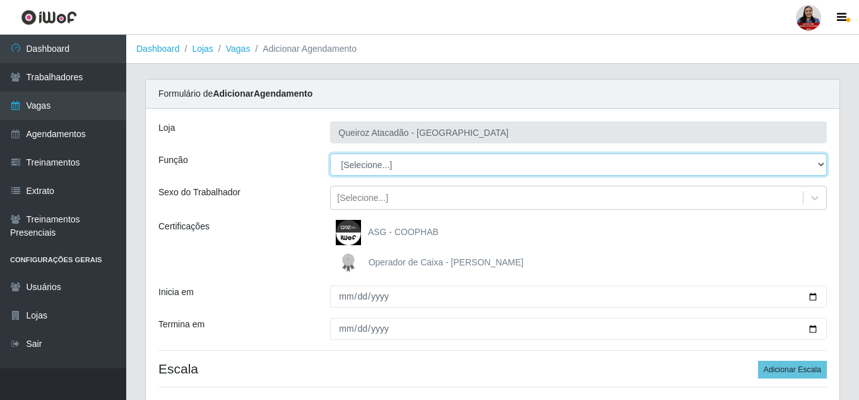
click at [405, 167] on select "[Selecione...] Embalador Embalador + Embalador ++ Operador de Caixa Operador de…" at bounding box center [578, 164] width 497 height 22
select select "1"
click at [330, 153] on select "[Selecione...] Embalador Embalador + Embalador ++ Operador de Caixa Operador de…" at bounding box center [578, 164] width 497 height 22
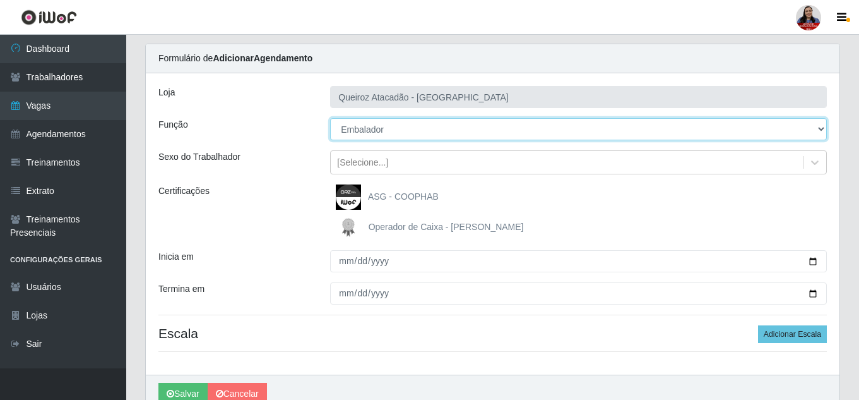
scroll to position [63, 0]
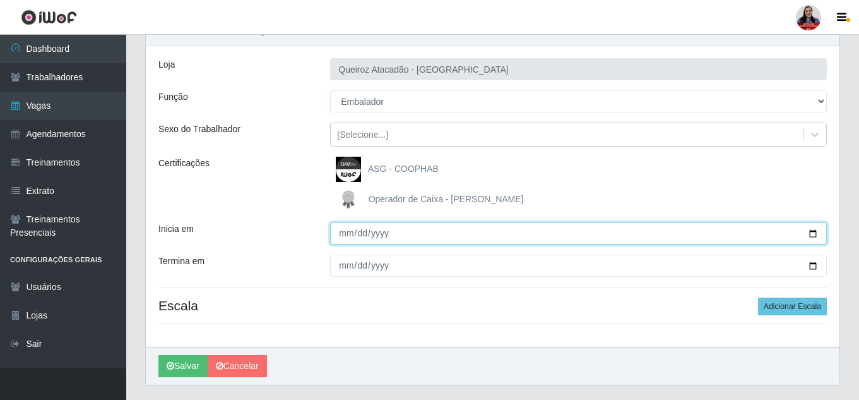
click at [815, 231] on input "Inicia em" at bounding box center [578, 233] width 497 height 22
type input "2025-09-04"
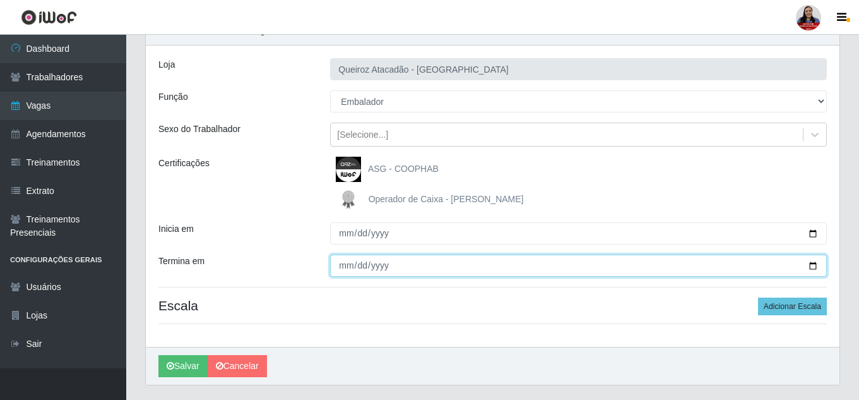
click at [811, 265] on input "Termina em" at bounding box center [578, 265] width 497 height 22
type input "2025-09-04"
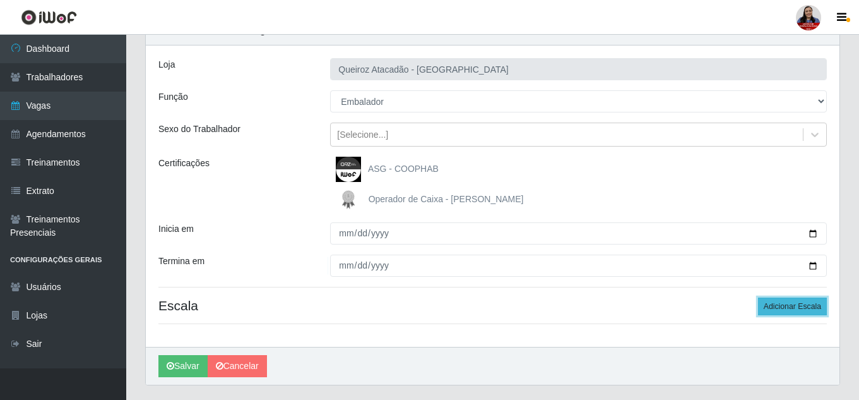
click at [775, 308] on button "Adicionar Escala" at bounding box center [792, 306] width 69 height 18
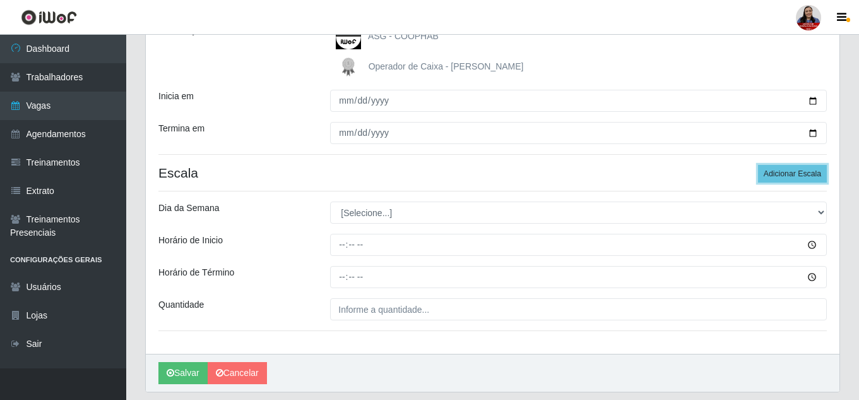
scroll to position [235, 0]
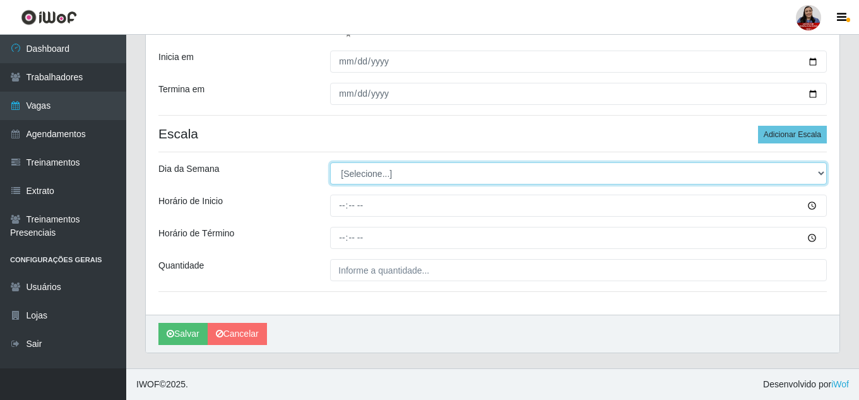
click at [394, 176] on select "[Selecione...] Segunda Terça Quarta Quinta Sexta Sábado Domingo" at bounding box center [578, 173] width 497 height 22
select select "4"
click at [330, 162] on select "[Selecione...] Segunda Terça Quarta Quinta Sexta Sábado Domingo" at bounding box center [578, 173] width 497 height 22
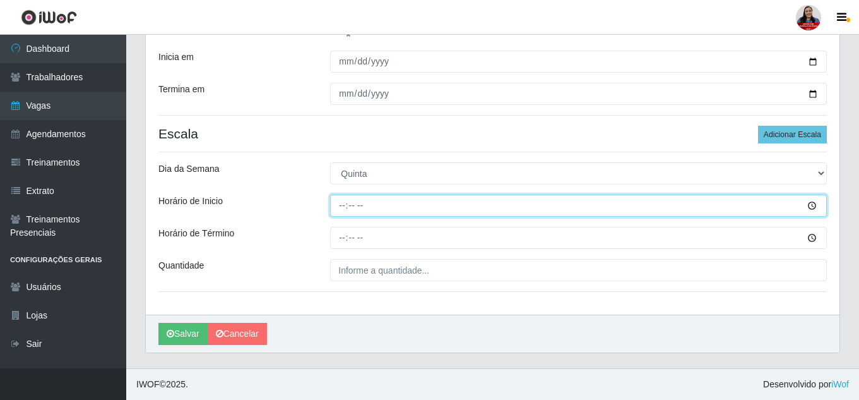
click at [340, 198] on input "Horário de Inicio" at bounding box center [578, 205] width 497 height 22
click at [361, 214] on input "09:15" at bounding box center [578, 205] width 497 height 22
click at [346, 207] on input "00:09" at bounding box center [578, 205] width 497 height 22
type input "09:00"
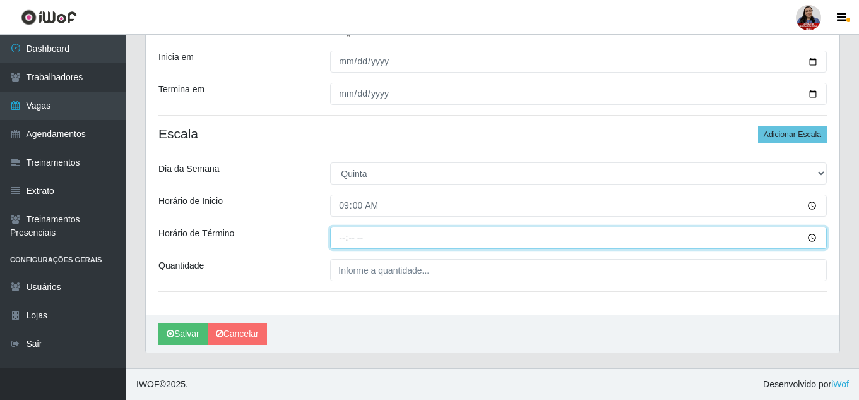
type input "15:00"
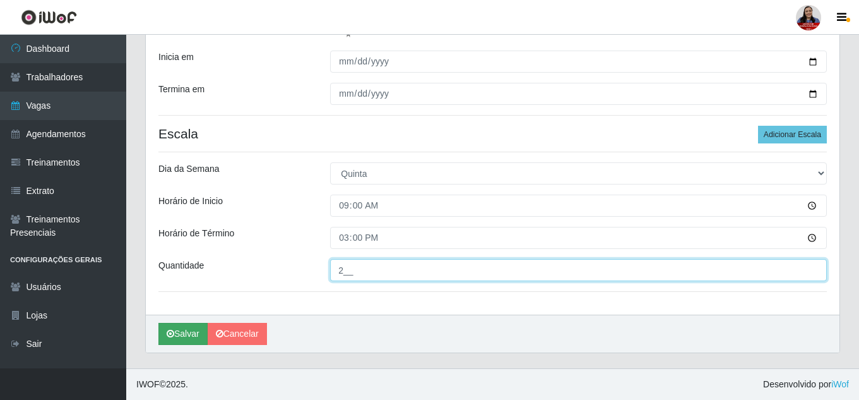
type input "2__"
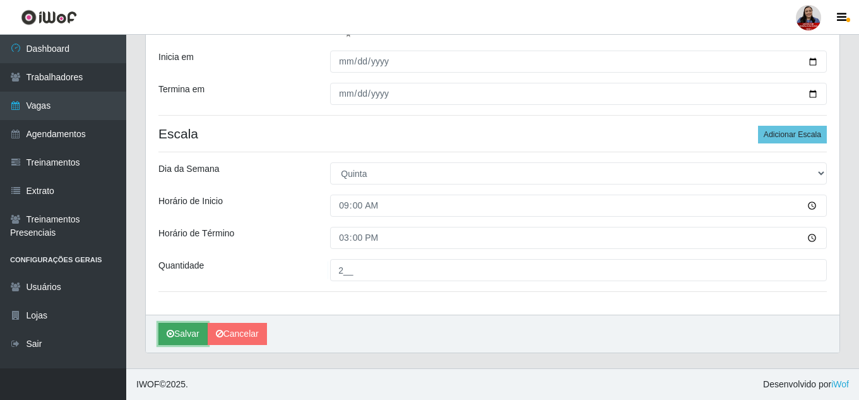
click at [186, 337] on button "Salvar" at bounding box center [182, 334] width 49 height 22
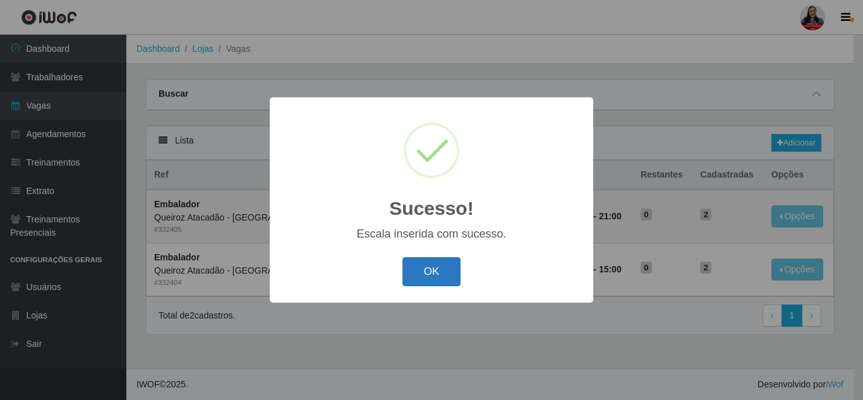
click at [426, 279] on button "OK" at bounding box center [431, 272] width 59 height 30
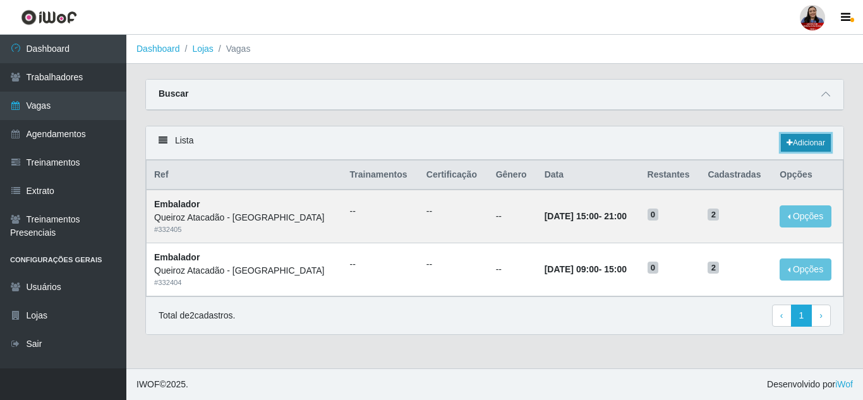
click at [789, 143] on icon at bounding box center [789, 143] width 6 height 8
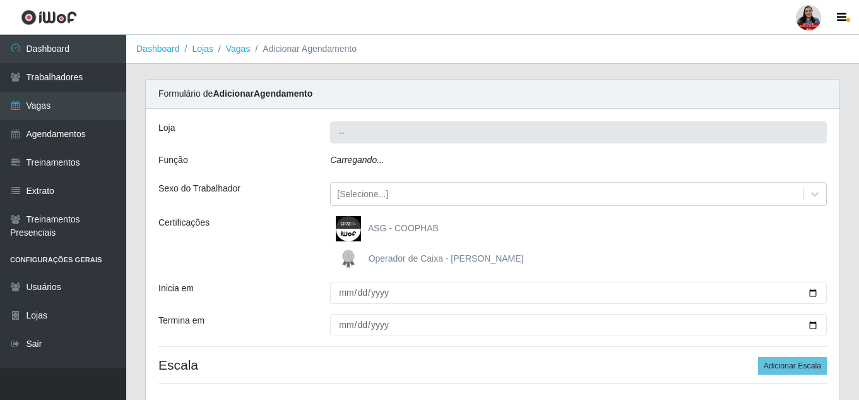
type input "Queiroz Atacadão - [GEOGRAPHIC_DATA]"
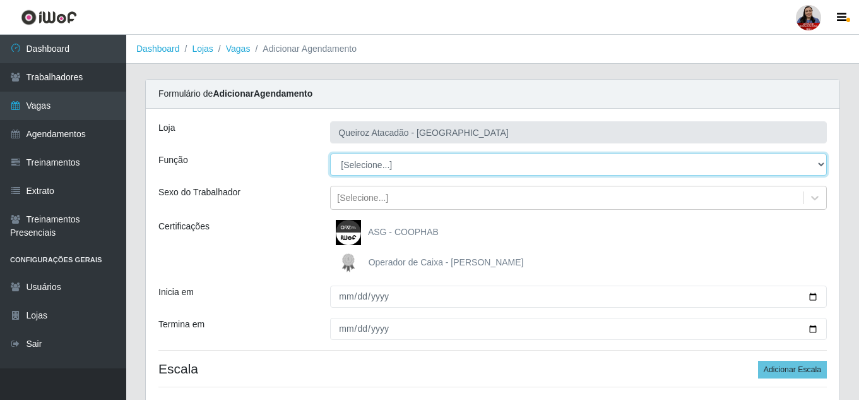
drag, startPoint x: 421, startPoint y: 167, endPoint x: 421, endPoint y: 175, distance: 8.2
click at [421, 167] on select "[Selecione...] Embalador Embalador + Embalador ++ Operador de Caixa Operador de…" at bounding box center [578, 164] width 497 height 22
select select "1"
click at [330, 153] on select "[Selecione...] Embalador Embalador + Embalador ++ Operador de Caixa Operador de…" at bounding box center [578, 164] width 497 height 22
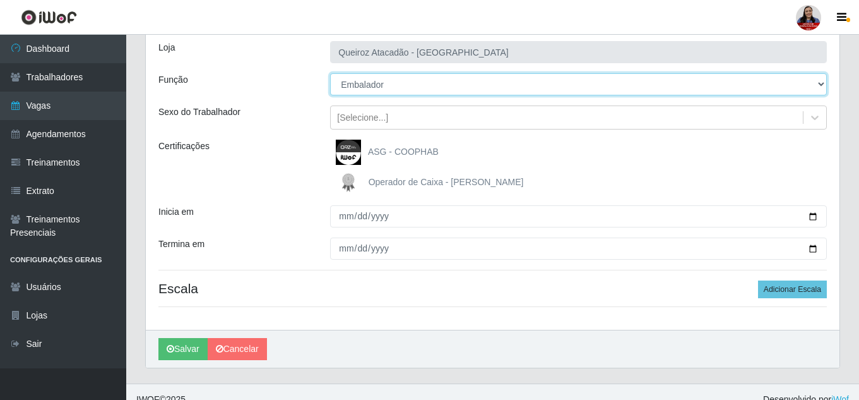
scroll to position [95, 0]
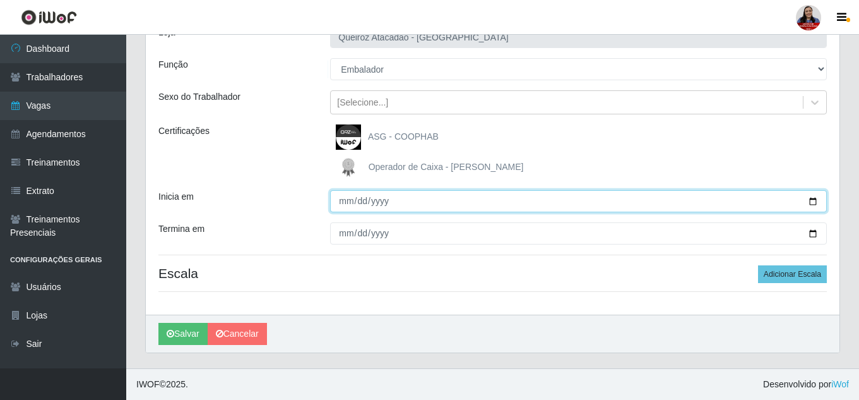
click at [806, 203] on input "Inicia em" at bounding box center [578, 201] width 497 height 22
click at [817, 199] on input "Inicia em" at bounding box center [578, 201] width 497 height 22
type input "2025-09-04"
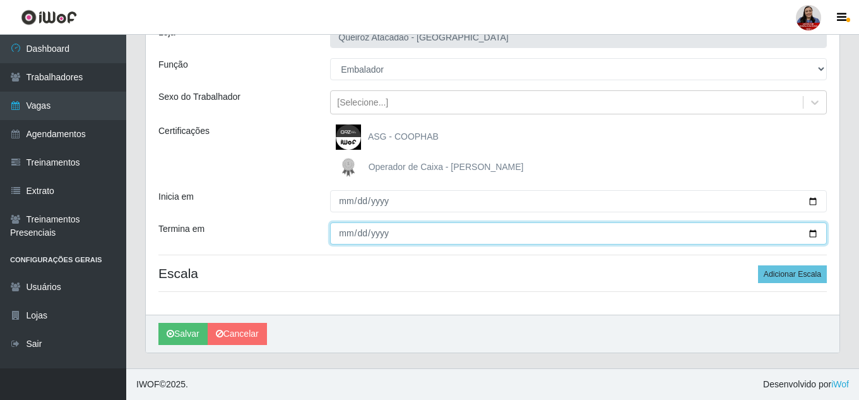
click at [811, 235] on input "Termina em" at bounding box center [578, 233] width 497 height 22
type input "2025-09-04"
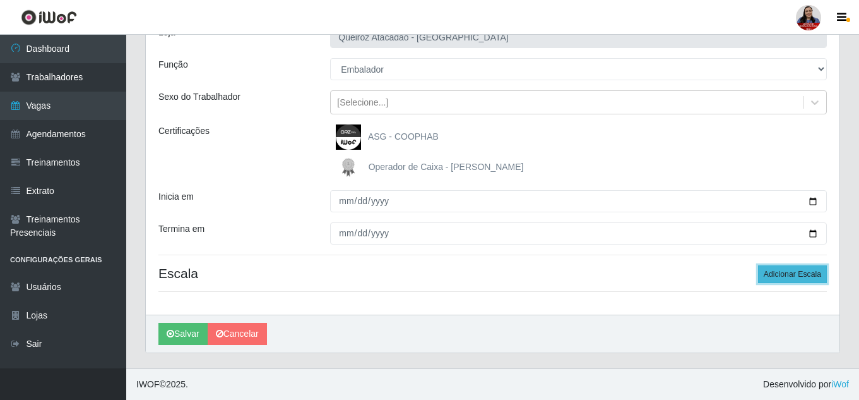
click at [780, 272] on button "Adicionar Escala" at bounding box center [792, 274] width 69 height 18
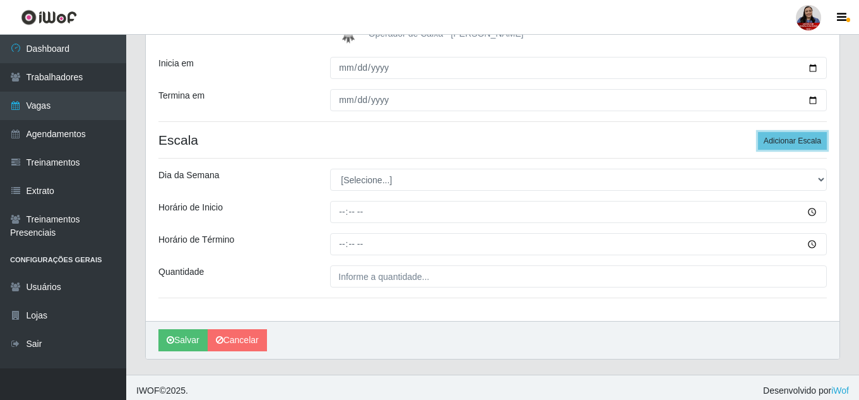
scroll to position [235, 0]
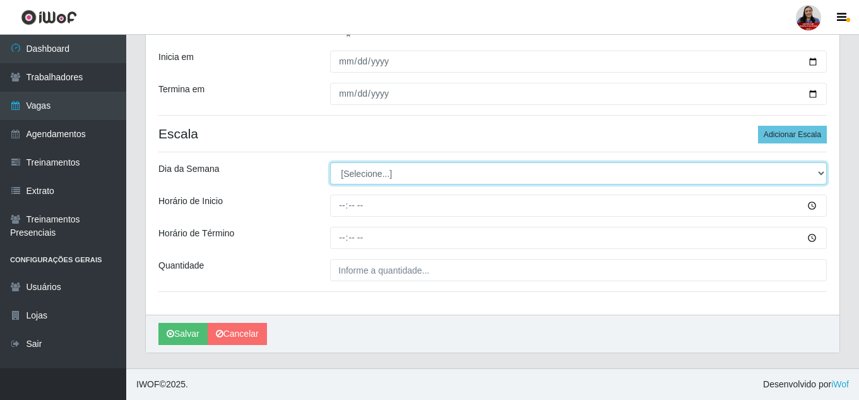
click at [390, 176] on select "[Selecione...] Segunda Terça Quarta Quinta Sexta Sábado Domingo" at bounding box center [578, 173] width 497 height 22
select select "4"
click at [330, 162] on select "[Selecione...] Segunda Terça Quarta Quinta Sexta Sábado Domingo" at bounding box center [578, 173] width 497 height 22
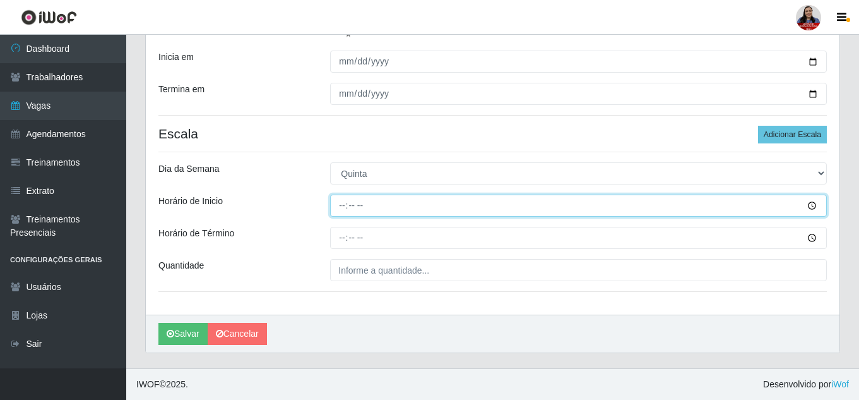
click at [343, 208] on input "Horário de Inicio" at bounding box center [578, 205] width 497 height 22
type input "15:00"
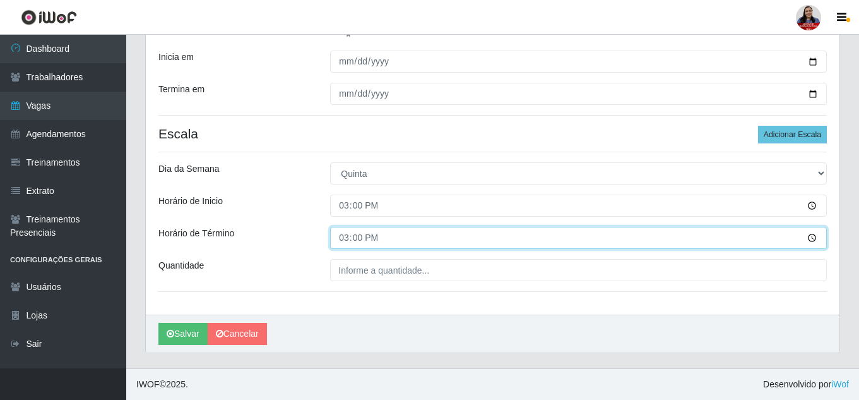
click at [347, 234] on input "15:00" at bounding box center [578, 238] width 497 height 22
type input "21:00"
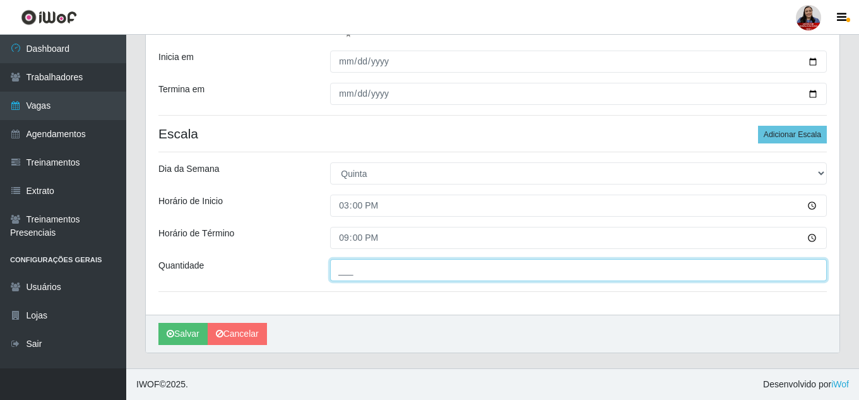
click at [341, 272] on input "___" at bounding box center [578, 270] width 497 height 22
type input "2__"
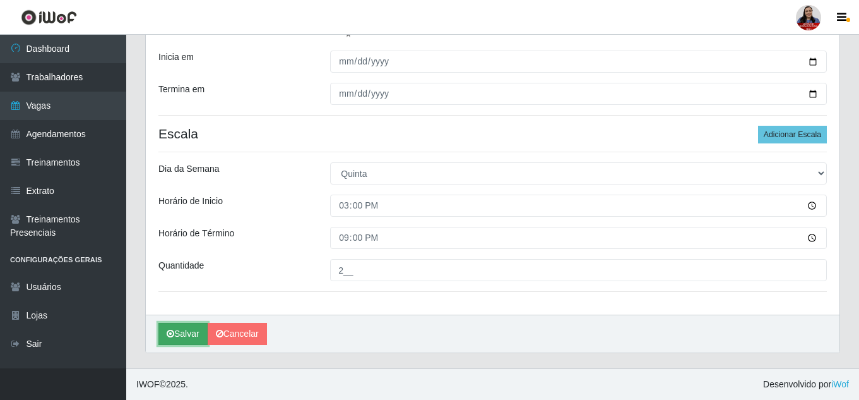
click at [201, 333] on button "Salvar" at bounding box center [182, 334] width 49 height 22
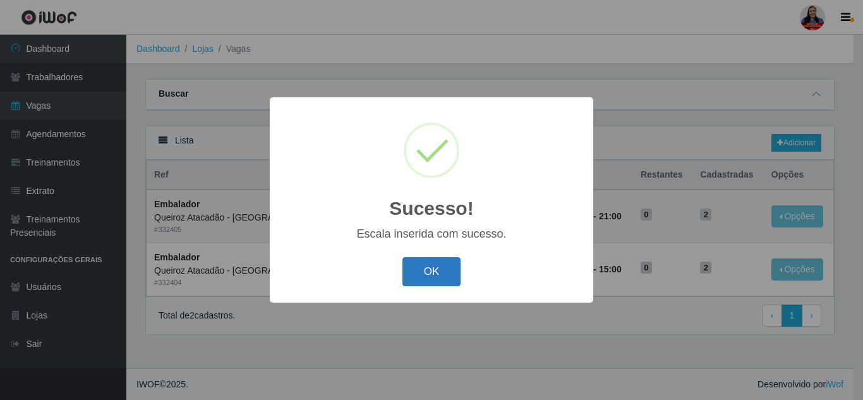
click at [424, 264] on button "OK" at bounding box center [431, 272] width 59 height 30
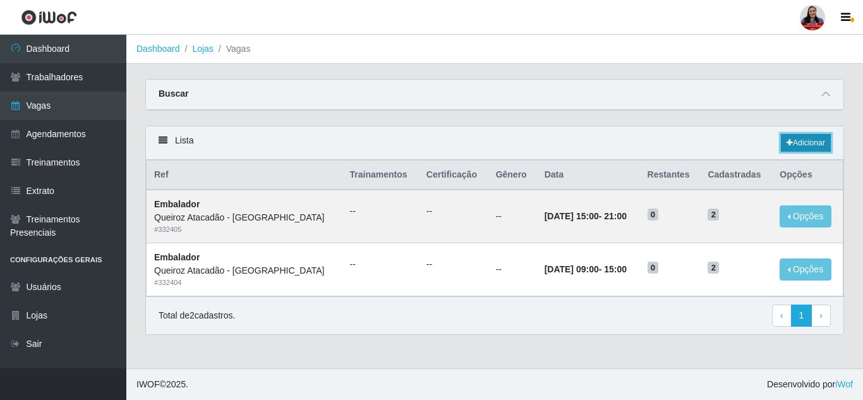
click at [818, 147] on link "Adicionar" at bounding box center [805, 143] width 50 height 18
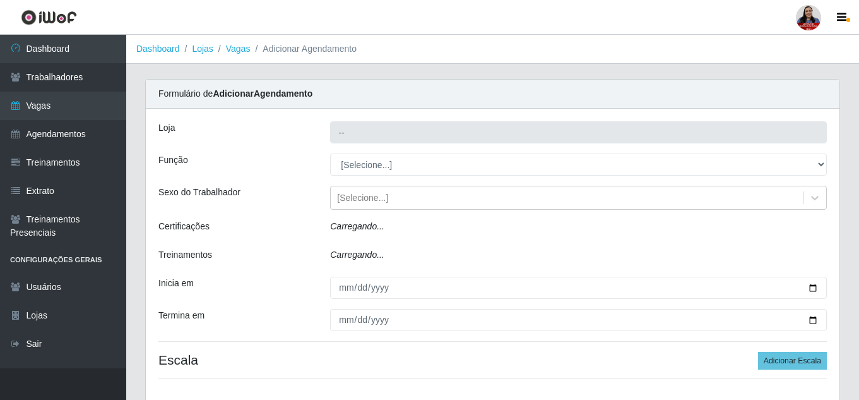
type input "Queiroz Atacadão - [GEOGRAPHIC_DATA]"
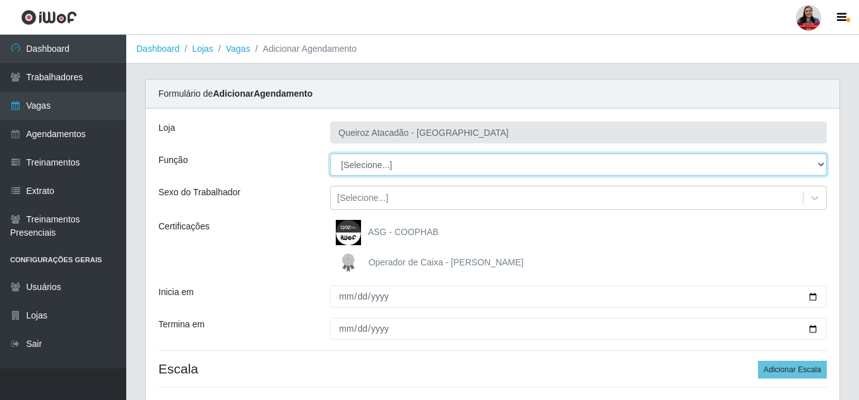
click at [422, 170] on select "[Selecione...] Embalador Embalador + Embalador ++ Operador de Caixa Operador de…" at bounding box center [578, 164] width 497 height 22
select select "1"
click at [330, 153] on select "[Selecione...] Embalador Embalador + Embalador ++ Operador de Caixa Operador de…" at bounding box center [578, 164] width 497 height 22
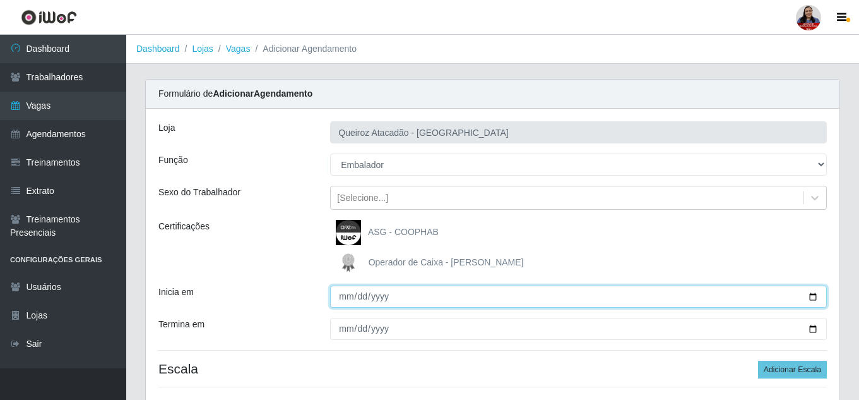
click at [818, 295] on input "Inicia em" at bounding box center [578, 296] width 497 height 22
type input "2025-09-05"
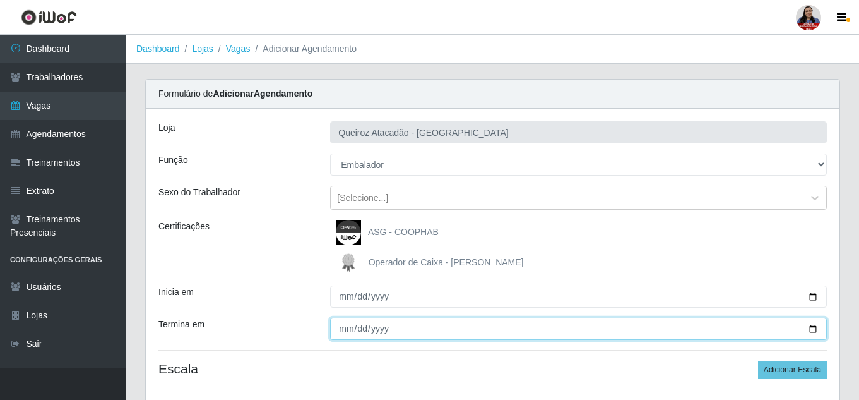
click at [818, 335] on input "Termina em" at bounding box center [578, 329] width 497 height 22
click at [816, 332] on input "Termina em" at bounding box center [578, 329] width 497 height 22
type input "2025-09-05"
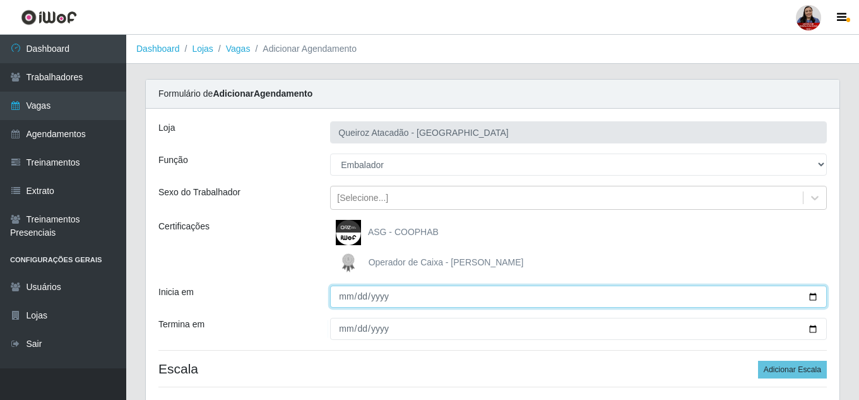
click at [657, 286] on input "2025-09-05" at bounding box center [578, 296] width 497 height 22
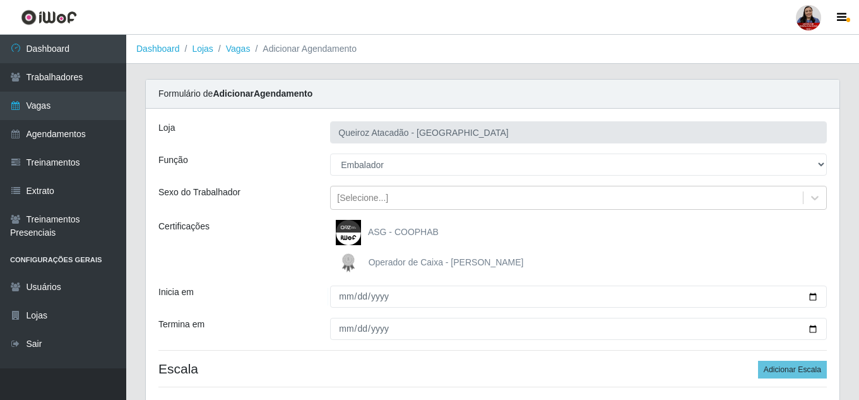
click at [796, 226] on div "ASG - COOPHAB" at bounding box center [578, 232] width 497 height 25
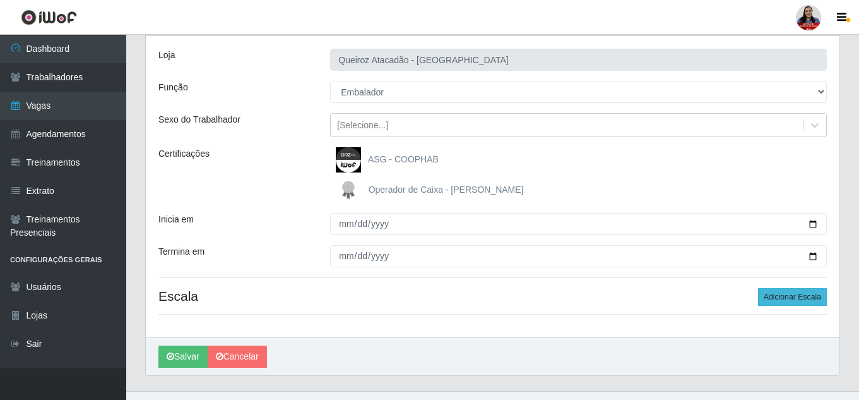
scroll to position [32, 0]
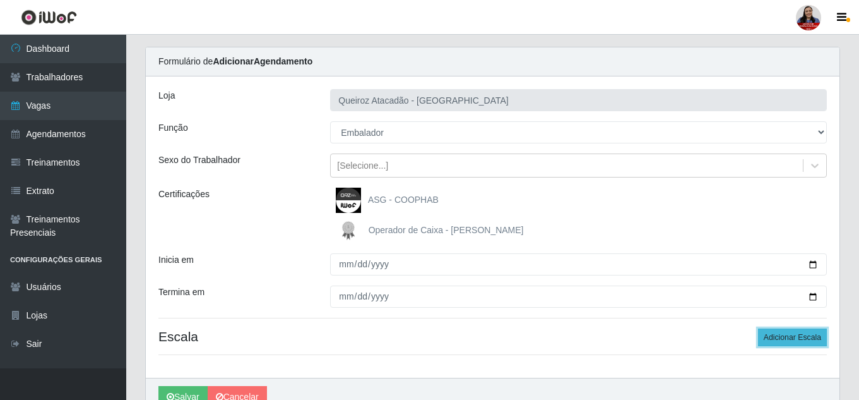
click at [811, 341] on button "Adicionar Escala" at bounding box center [792, 337] width 69 height 18
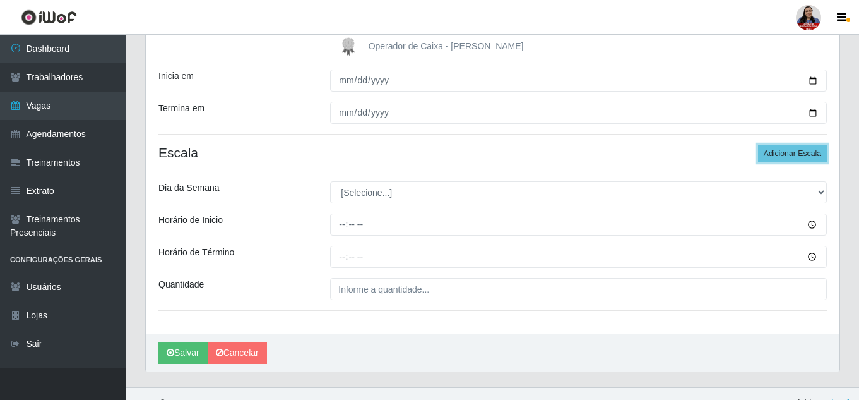
scroll to position [222, 0]
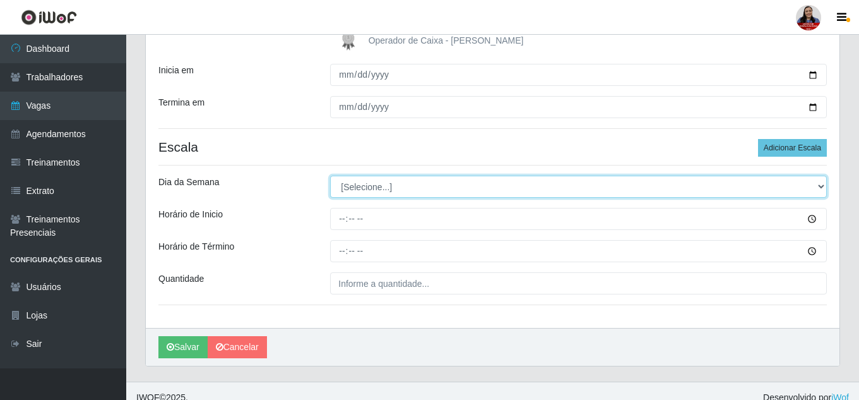
click at [453, 186] on select "[Selecione...] Segunda Terça Quarta Quinta Sexta Sábado Domingo" at bounding box center [578, 187] width 497 height 22
select select "5"
click at [330, 176] on select "[Selecione...] Segunda Terça Quarta Quinta Sexta Sábado Domingo" at bounding box center [578, 187] width 497 height 22
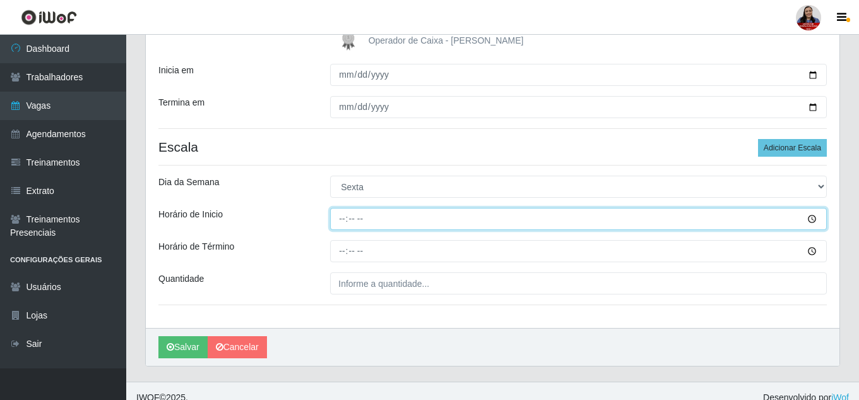
click at [345, 219] on input "Horário de Inicio" at bounding box center [578, 219] width 497 height 22
click at [355, 219] on input "09:15" at bounding box center [578, 219] width 497 height 22
type input "09:00"
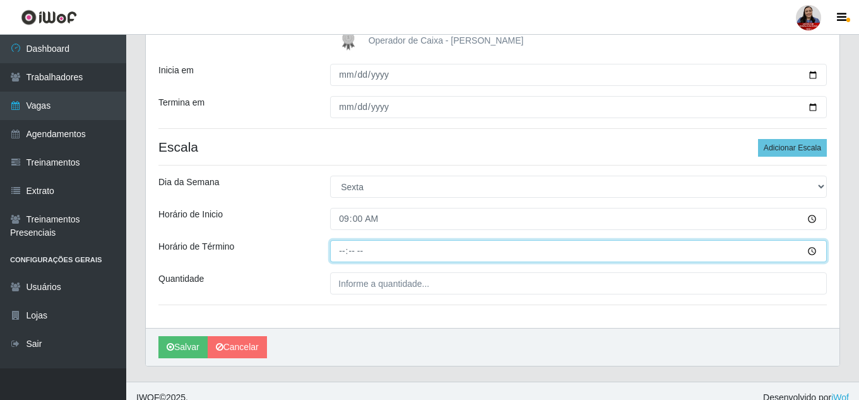
type input "15:00"
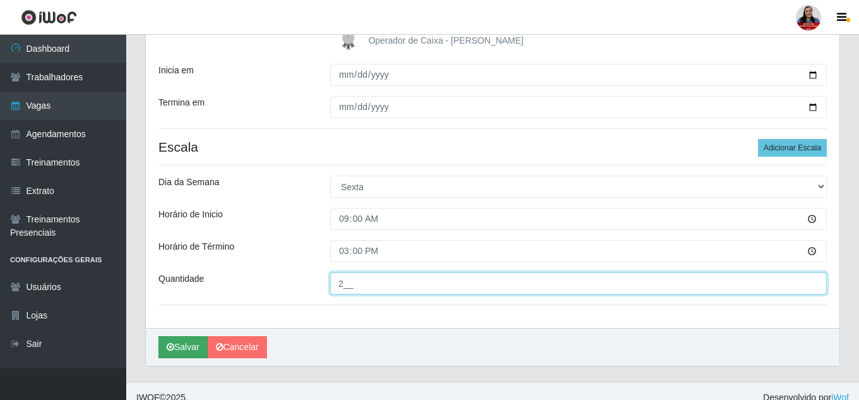
type input "2__"
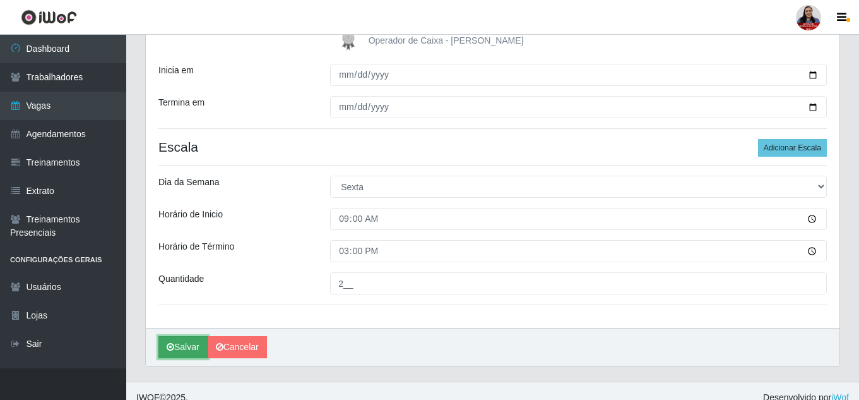
click at [189, 349] on button "Salvar" at bounding box center [182, 347] width 49 height 22
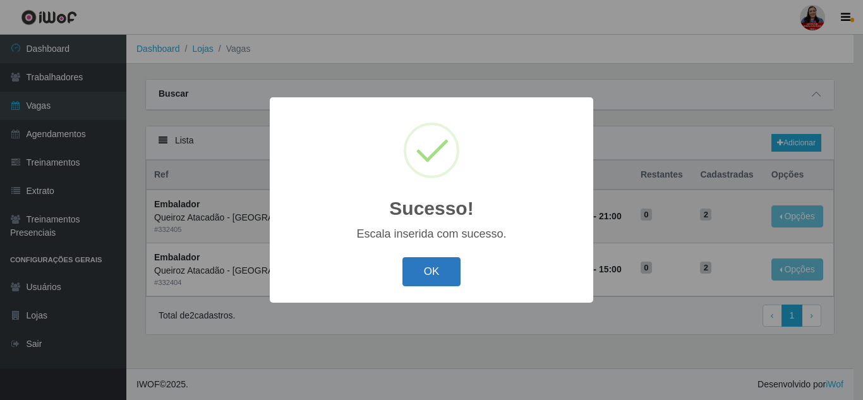
click at [438, 275] on button "OK" at bounding box center [431, 272] width 59 height 30
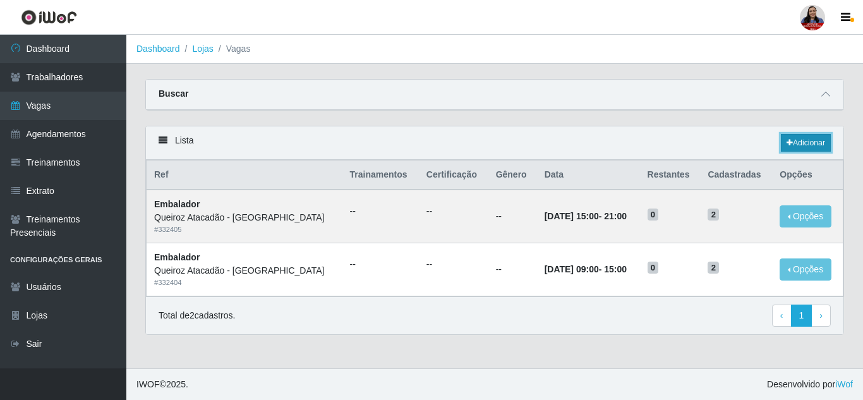
click at [811, 150] on link "Adicionar" at bounding box center [805, 143] width 50 height 18
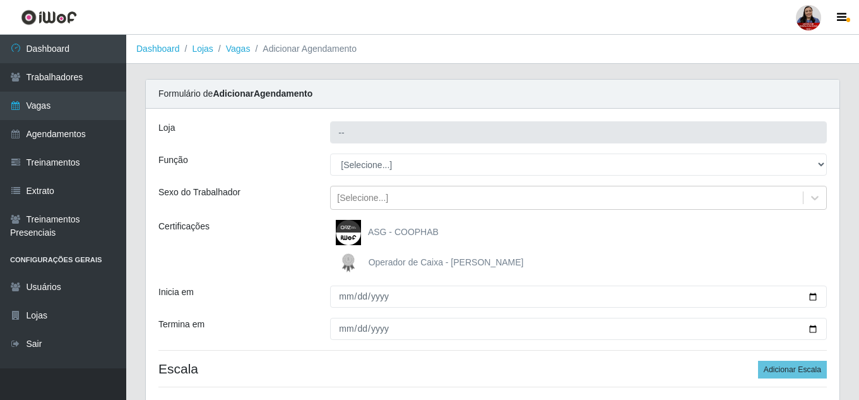
type input "Queiroz Atacadão - [GEOGRAPHIC_DATA]"
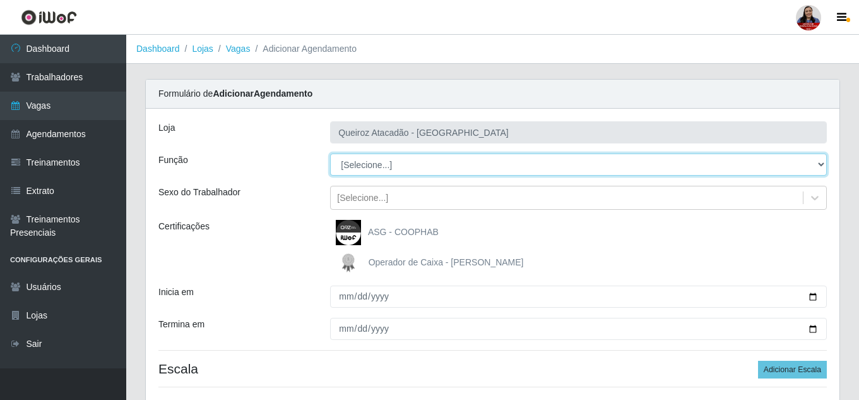
click at [397, 163] on select "[Selecione...] Embalador Embalador + Embalador ++ Operador de Caixa Operador de…" at bounding box center [578, 164] width 497 height 22
select select "1"
click at [330, 153] on select "[Selecione...] Embalador Embalador + Embalador ++ Operador de Caixa Operador de…" at bounding box center [578, 164] width 497 height 22
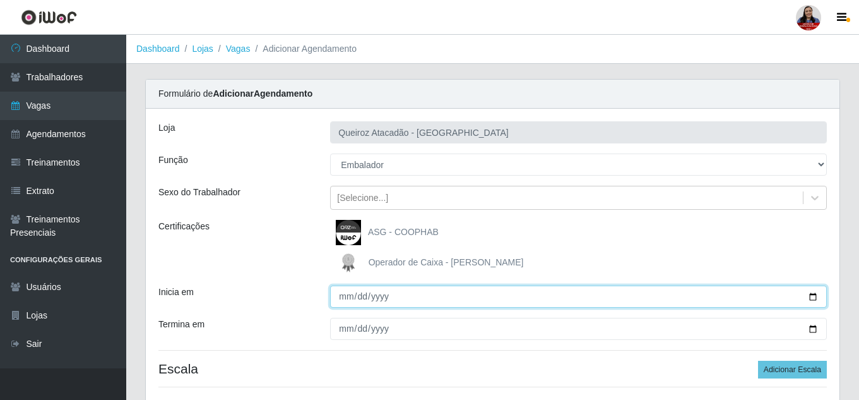
click at [809, 297] on input "Inicia em" at bounding box center [578, 296] width 497 height 22
type input "2025-09-05"
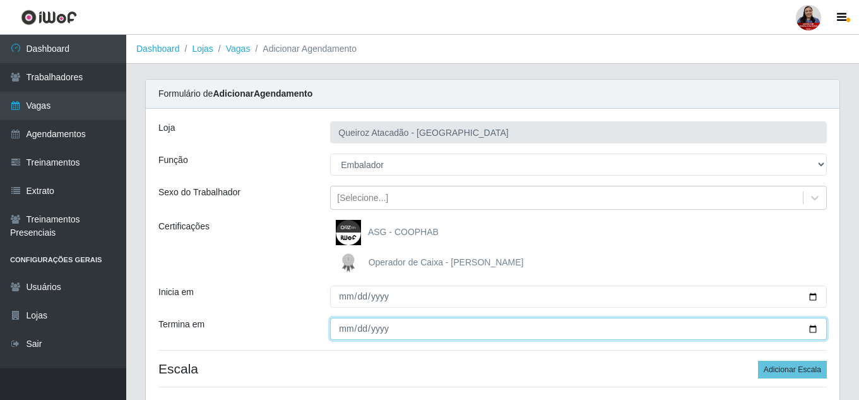
click at [816, 328] on input "Termina em" at bounding box center [578, 329] width 497 height 22
type input "2025-09-05"
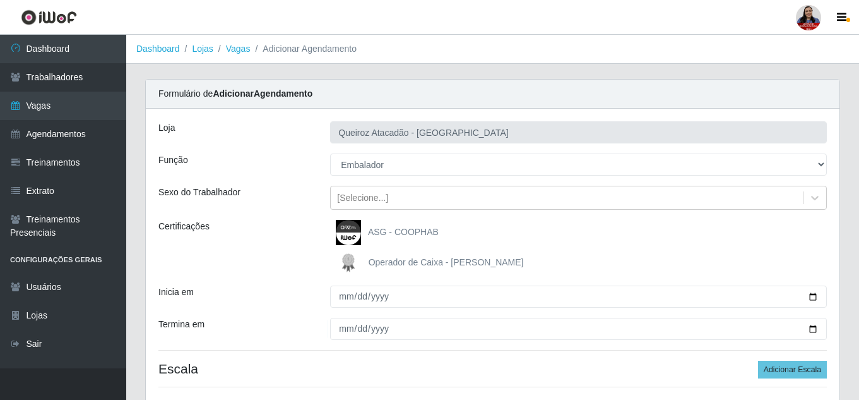
click at [648, 239] on div "ASG - COOPHAB" at bounding box center [578, 232] width 497 height 25
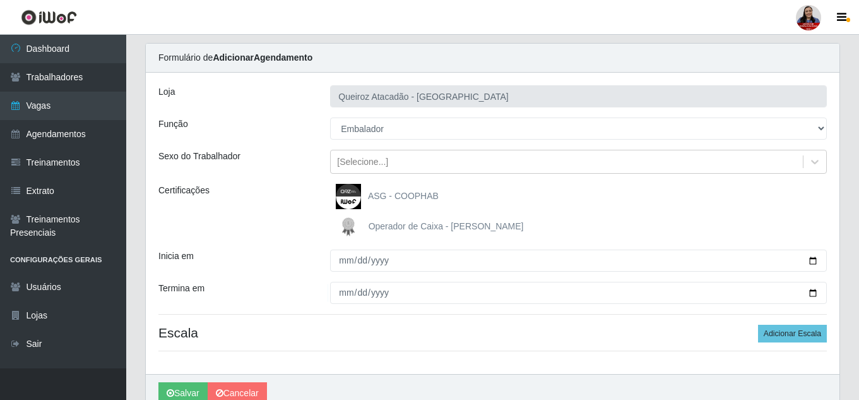
scroll to position [95, 0]
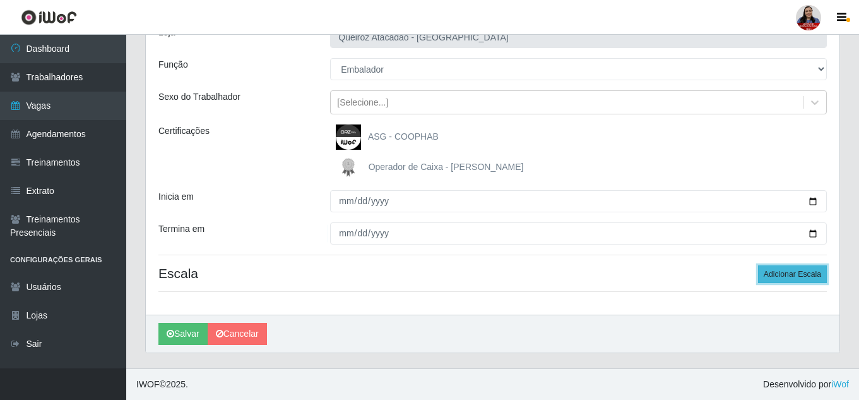
click at [796, 282] on button "Adicionar Escala" at bounding box center [792, 274] width 69 height 18
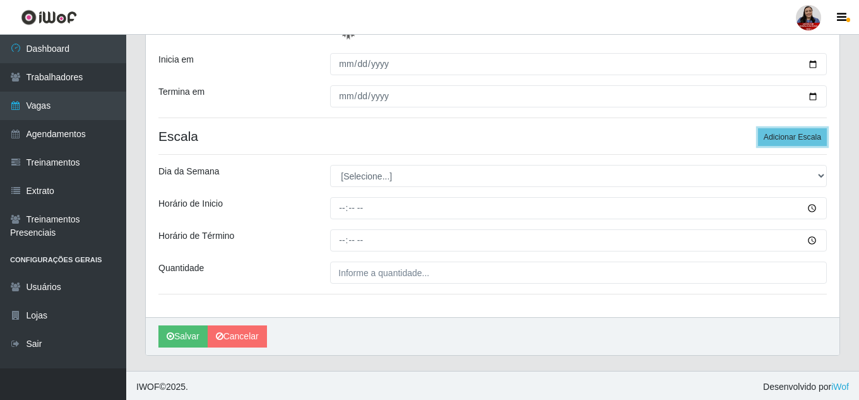
scroll to position [235, 0]
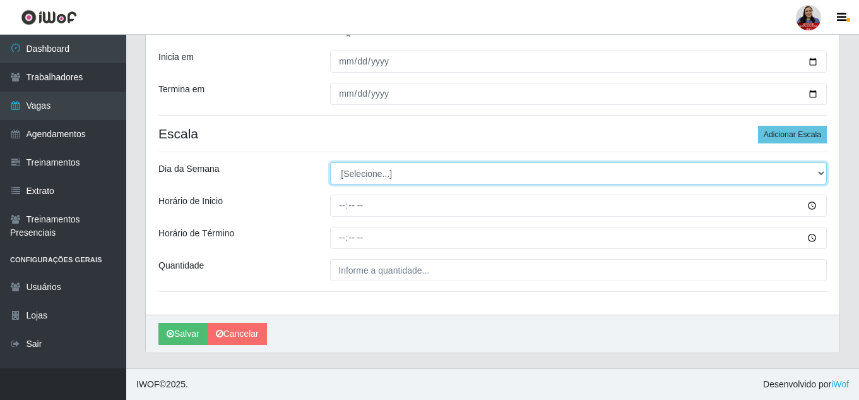
click at [414, 174] on select "[Selecione...] Segunda Terça Quarta Quinta Sexta Sábado Domingo" at bounding box center [578, 173] width 497 height 22
select select "5"
click at [330, 162] on select "[Selecione...] Segunda Terça Quarta Quinta Sexta Sábado Domingo" at bounding box center [578, 173] width 497 height 22
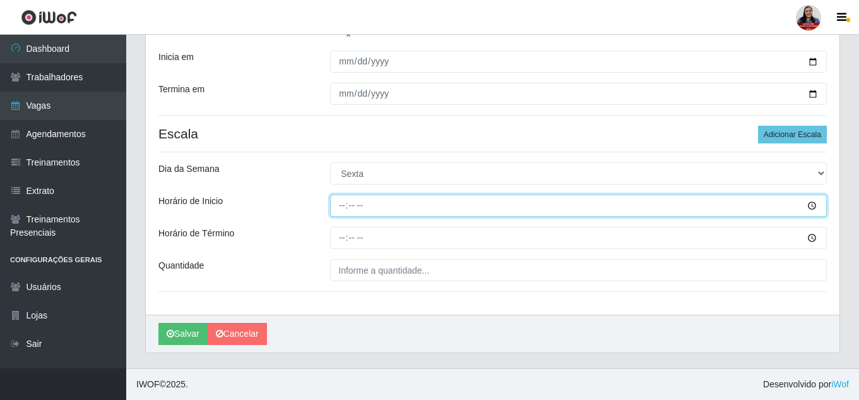
click at [341, 210] on input "Horário de Inicio" at bounding box center [578, 205] width 497 height 22
type input "15:00"
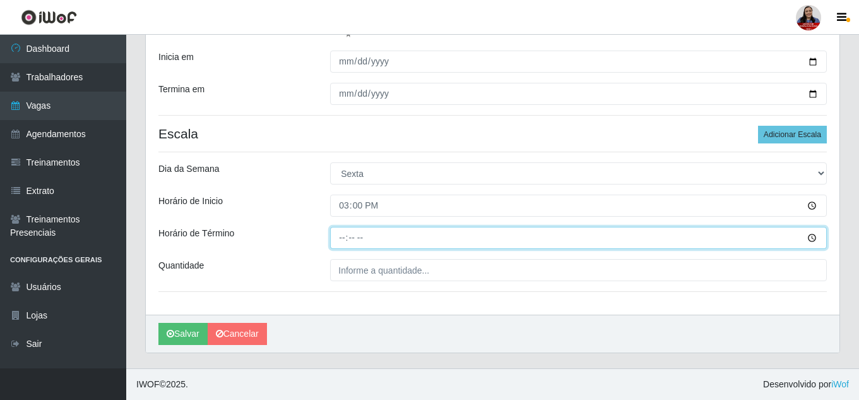
type input "21:00"
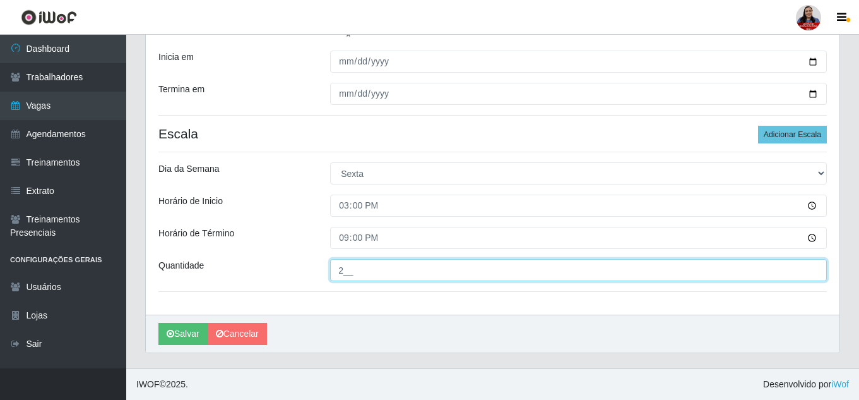
type input "2__"
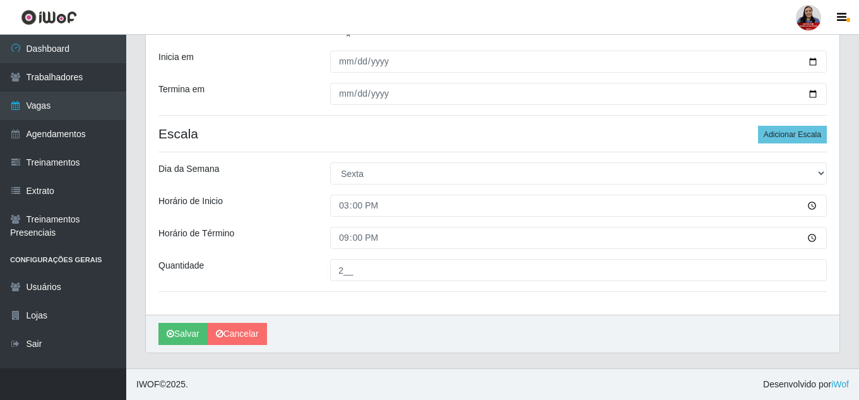
click at [393, 143] on div "Loja Queiroz Atacadão - Mossoró Função [Selecione...] Embalador Embalador + Emb…" at bounding box center [493, 94] width 694 height 441
click at [169, 332] on icon "submit" at bounding box center [171, 333] width 8 height 9
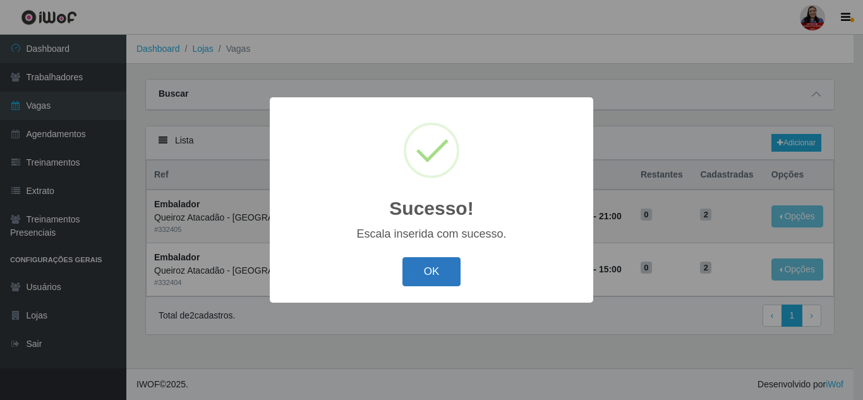
click at [412, 279] on button "OK" at bounding box center [431, 272] width 59 height 30
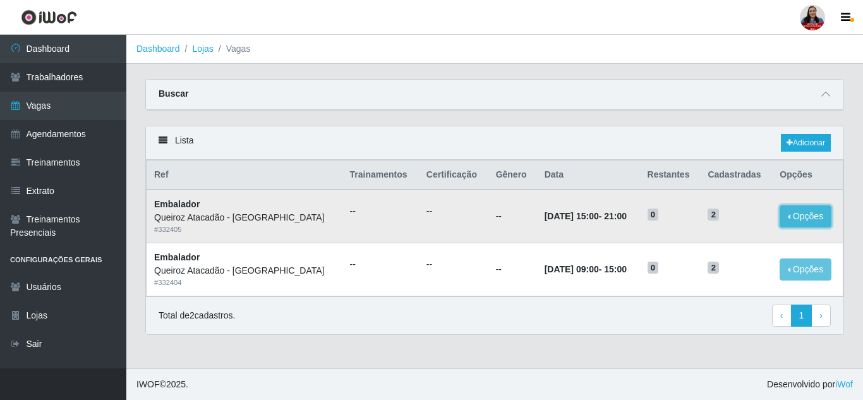
click at [803, 213] on button "Opções" at bounding box center [805, 216] width 52 height 22
click at [712, 222] on link "Editar" at bounding box center [708, 218] width 36 height 10
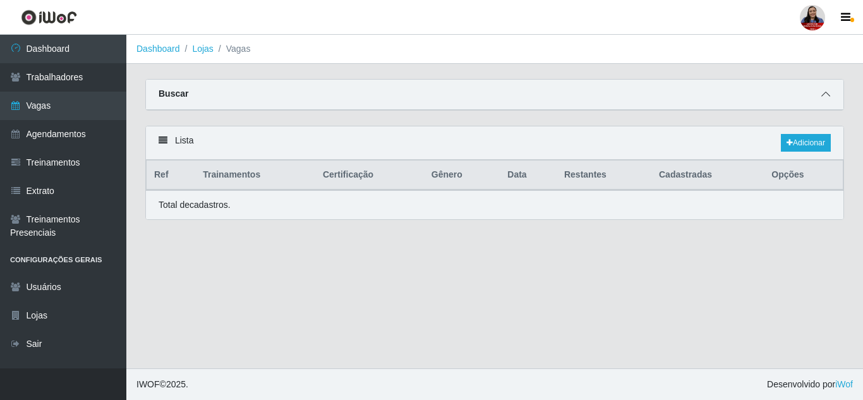
select select "1"
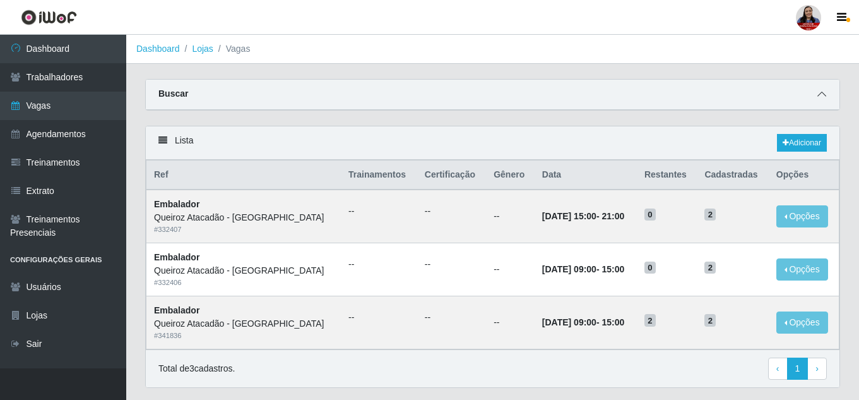
click at [822, 92] on icon at bounding box center [822, 94] width 9 height 9
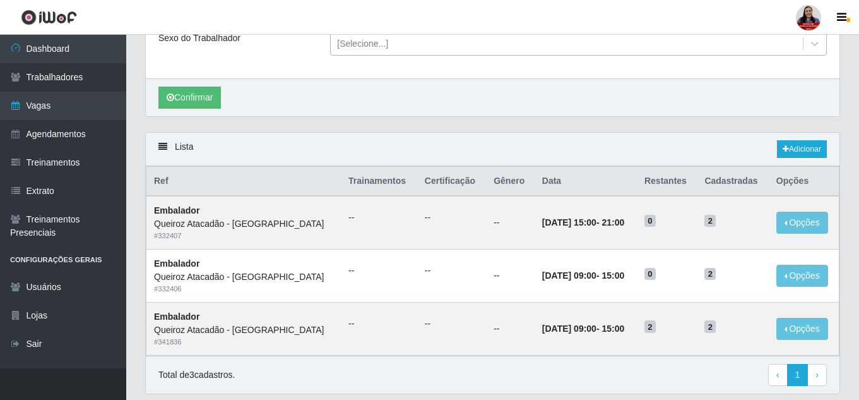
scroll to position [189, 0]
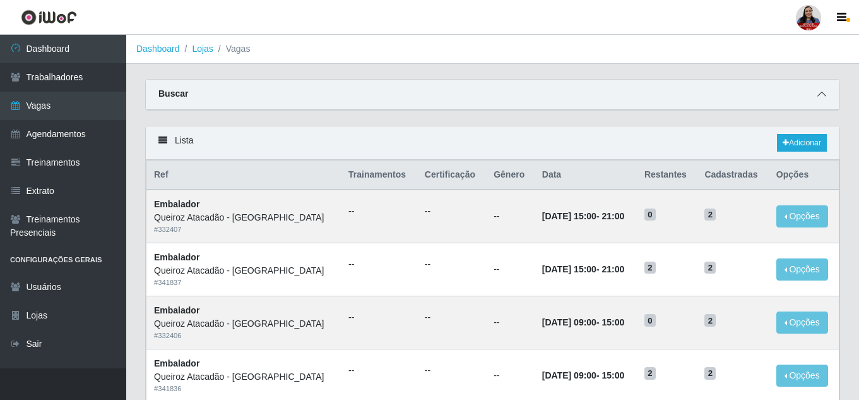
click at [824, 91] on icon at bounding box center [822, 94] width 9 height 9
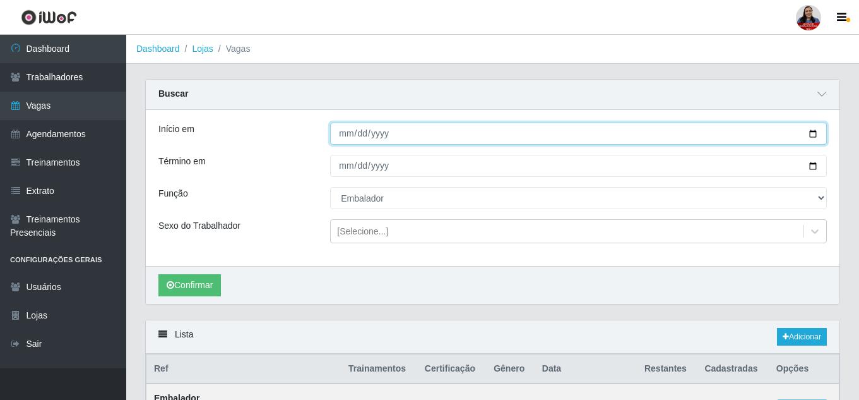
click at [812, 131] on input "[DATE]" at bounding box center [578, 134] width 497 height 22
type input "[DATE]"
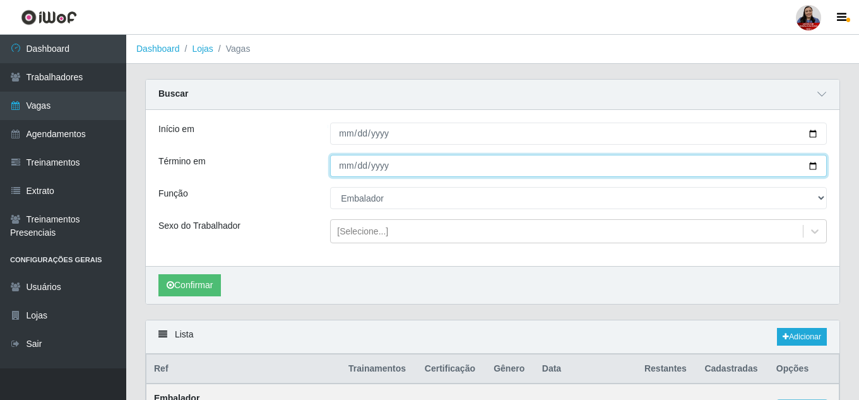
click at [811, 169] on input "[DATE]" at bounding box center [578, 166] width 497 height 22
type input "[DATE]"
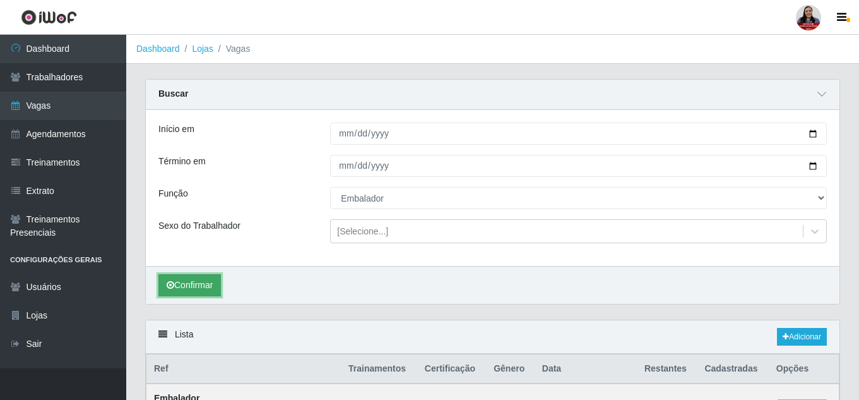
click at [202, 292] on button "Confirmar" at bounding box center [189, 285] width 63 height 22
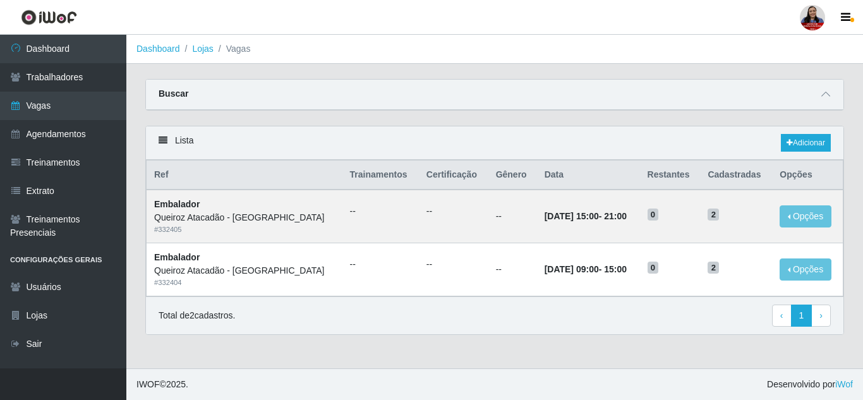
select select "1"
click at [827, 93] on icon at bounding box center [825, 94] width 9 height 9
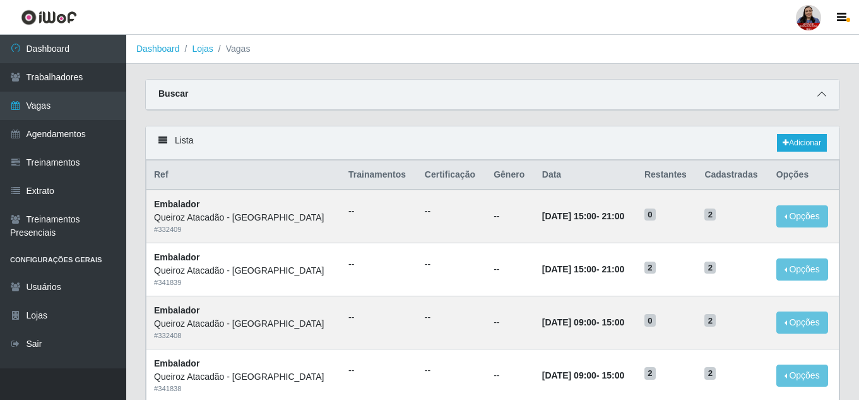
click at [818, 93] on icon at bounding box center [822, 94] width 9 height 9
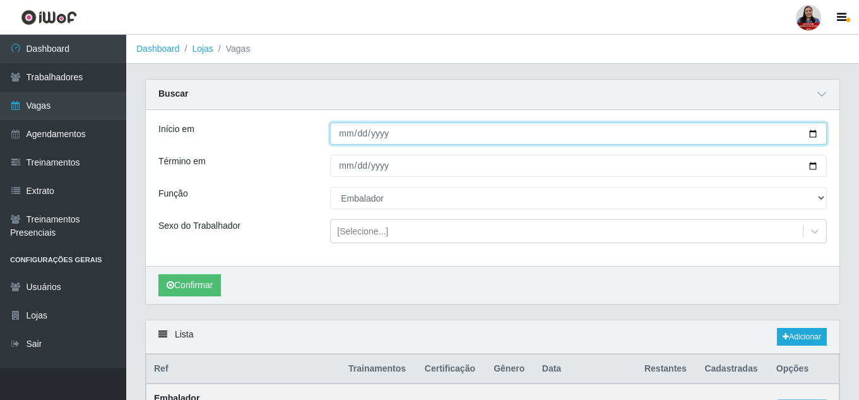
click at [811, 135] on input "2025-09-05" at bounding box center [578, 134] width 497 height 22
type input "[DATE]"
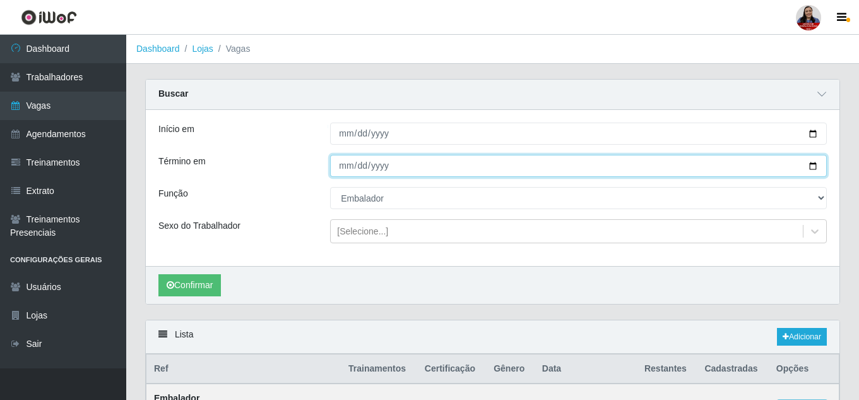
click at [816, 167] on input "2025-09-05" at bounding box center [578, 166] width 497 height 22
type input "[DATE]"
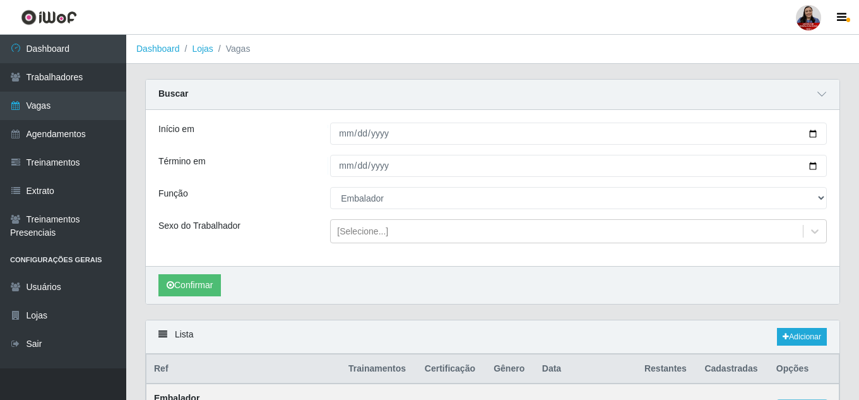
click at [547, 213] on div "Início em 2025-09-06 Término em 2025-09-06 Função [Selecione...] Embalador Emba…" at bounding box center [493, 188] width 694 height 156
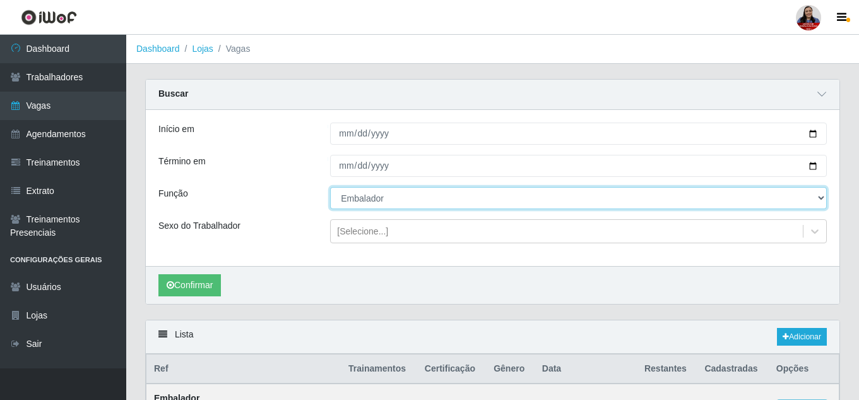
click at [553, 205] on select "[Selecione...] Embalador Embalador + Embalador ++ Operador de Caixa Operador de…" at bounding box center [578, 198] width 497 height 22
click at [330, 188] on select "[Selecione...] Embalador Embalador + Embalador ++ Operador de Caixa Operador de…" at bounding box center [578, 198] width 497 height 22
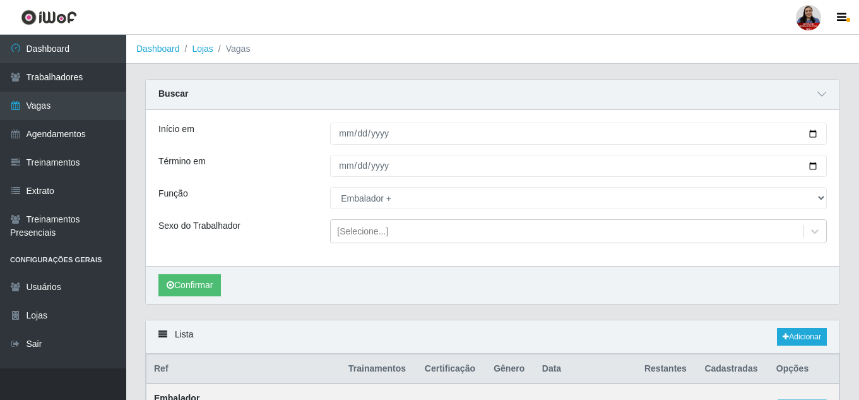
click at [152, 286] on div "Confirmar" at bounding box center [493, 285] width 694 height 38
click at [163, 282] on button "Confirmar" at bounding box center [189, 285] width 63 height 22
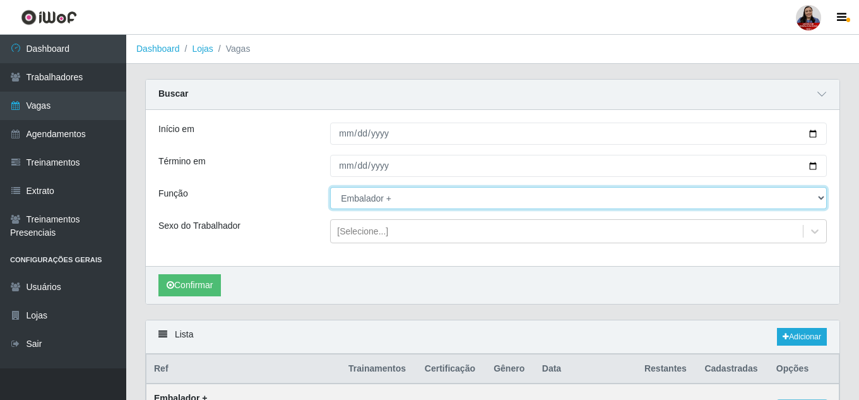
click at [403, 193] on select "[Selecione...] Embalador Embalador + Embalador ++ Operador de Caixa Operador de…" at bounding box center [578, 198] width 497 height 22
click at [330, 188] on select "[Selecione...] Embalador Embalador + Embalador ++ Operador de Caixa Operador de…" at bounding box center [578, 198] width 497 height 22
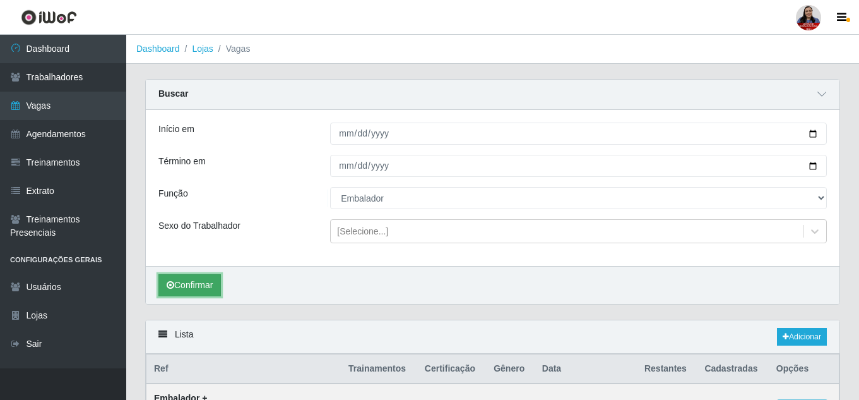
click at [210, 285] on button "Confirmar" at bounding box center [189, 285] width 63 height 22
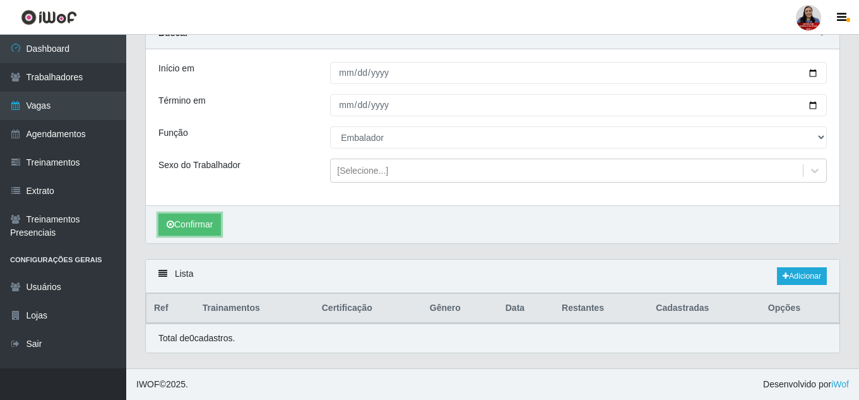
scroll to position [61, 0]
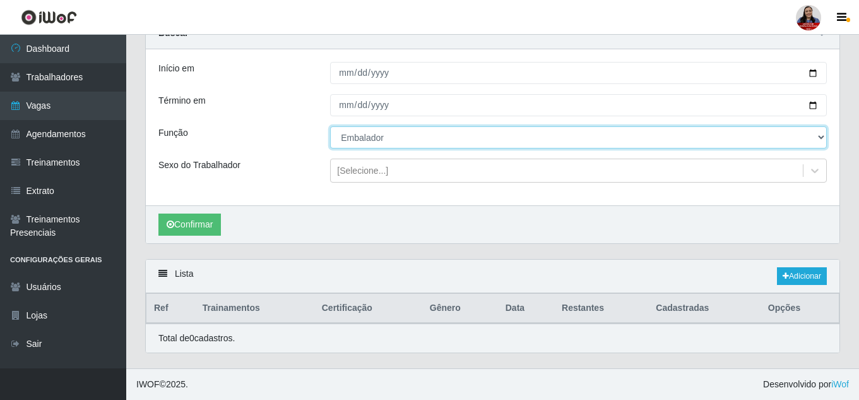
click at [439, 134] on select "[Selecione...] Embalador Embalador + Embalador ++ Operador de Caixa Operador de…" at bounding box center [578, 137] width 497 height 22
select select "70"
click at [330, 126] on select "[Selecione...] Embalador Embalador + Embalador ++ Operador de Caixa Operador de…" at bounding box center [578, 137] width 497 height 22
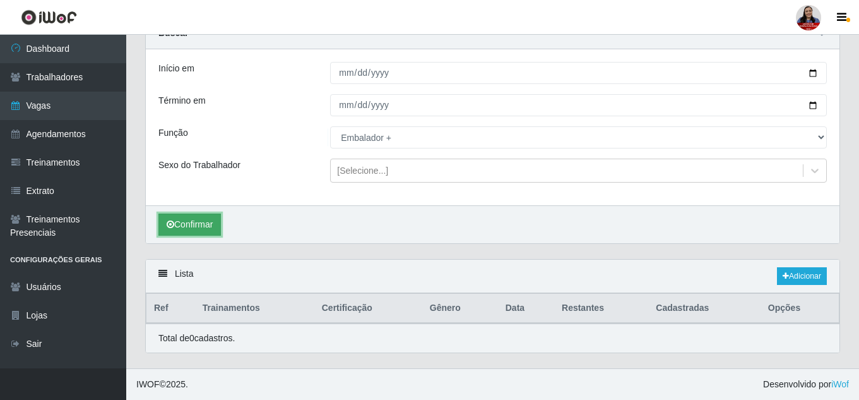
click at [212, 225] on button "Confirmar" at bounding box center [189, 224] width 63 height 22
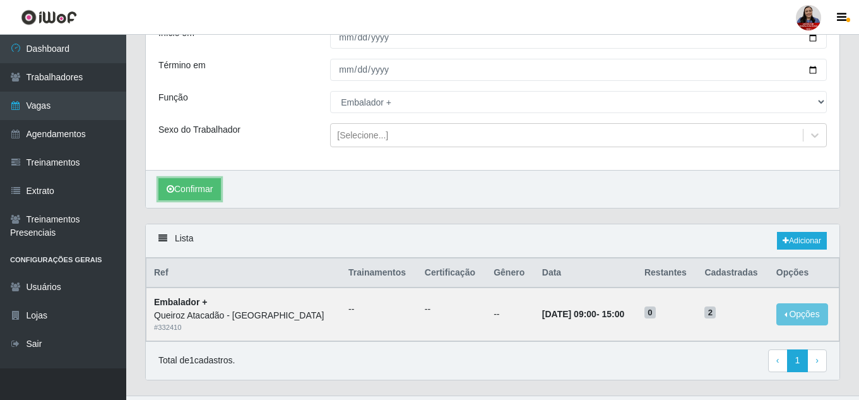
scroll to position [124, 0]
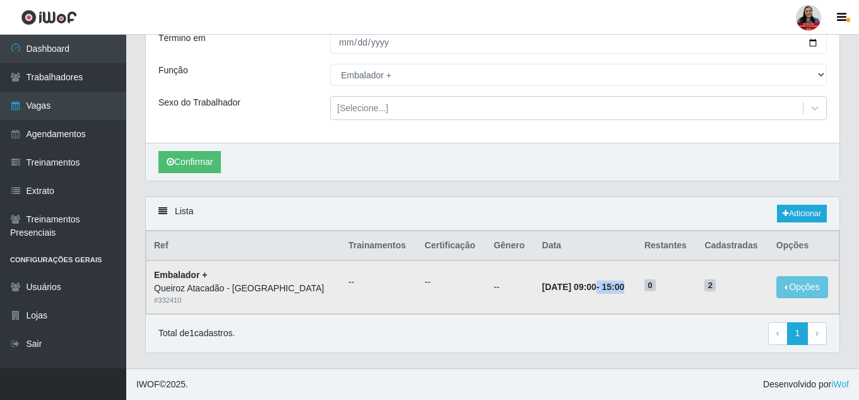
drag, startPoint x: 553, startPoint y: 287, endPoint x: 628, endPoint y: 287, distance: 75.1
click at [628, 287] on td "06/09/2025, 09:00 - 15:00" at bounding box center [586, 286] width 102 height 53
click at [627, 285] on td "06/09/2025, 09:00 - 15:00" at bounding box center [586, 286] width 102 height 53
drag, startPoint x: 496, startPoint y: 285, endPoint x: 635, endPoint y: 290, distance: 138.4
click at [635, 290] on tr "Embalador + Queiroz Atacadão - Mossoró # 332410 -- -- -- 06/09/2025, 09:00 - 15…" at bounding box center [492, 286] width 693 height 53
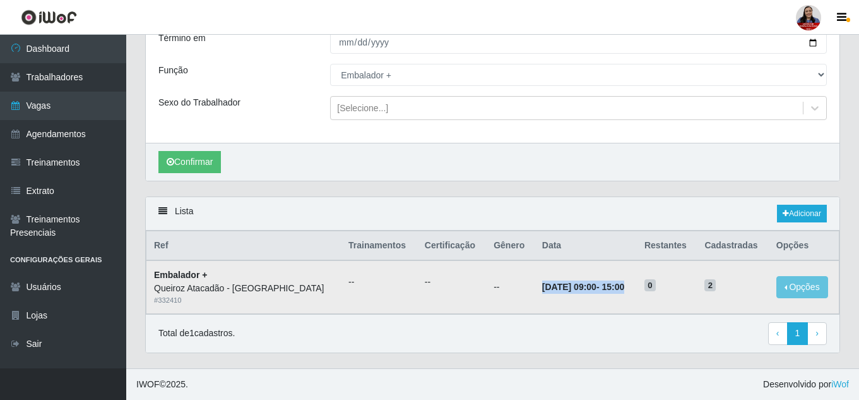
click at [609, 294] on td "06/09/2025, 09:00 - 15:00" at bounding box center [586, 286] width 102 height 53
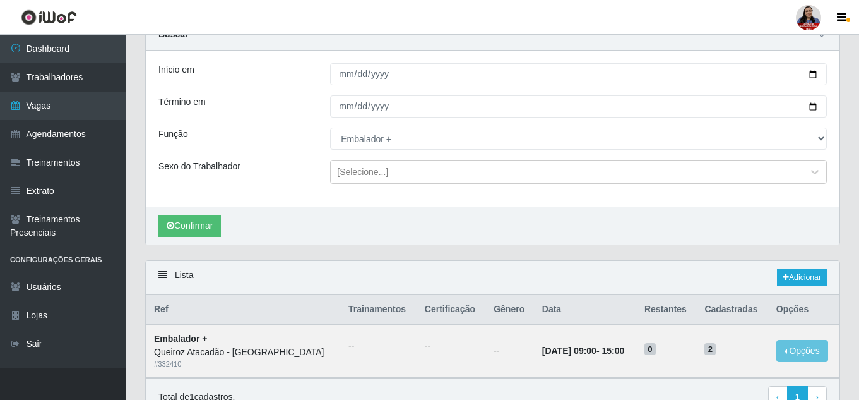
scroll to position [0, 0]
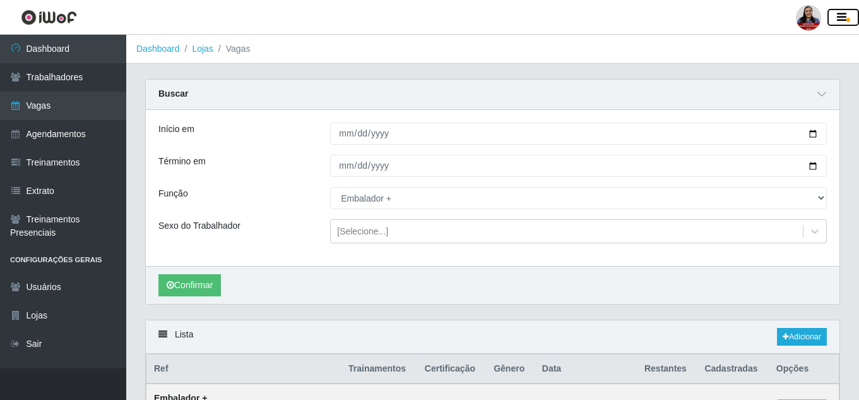
click at [850, 21] on span "button" at bounding box center [849, 20] width 4 height 4
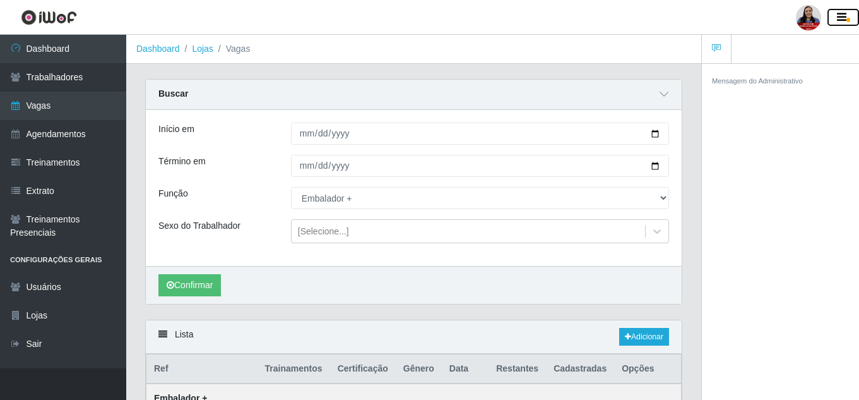
click at [851, 15] on button "button" at bounding box center [844, 18] width 32 height 18
